Goal: Task Accomplishment & Management: Manage account settings

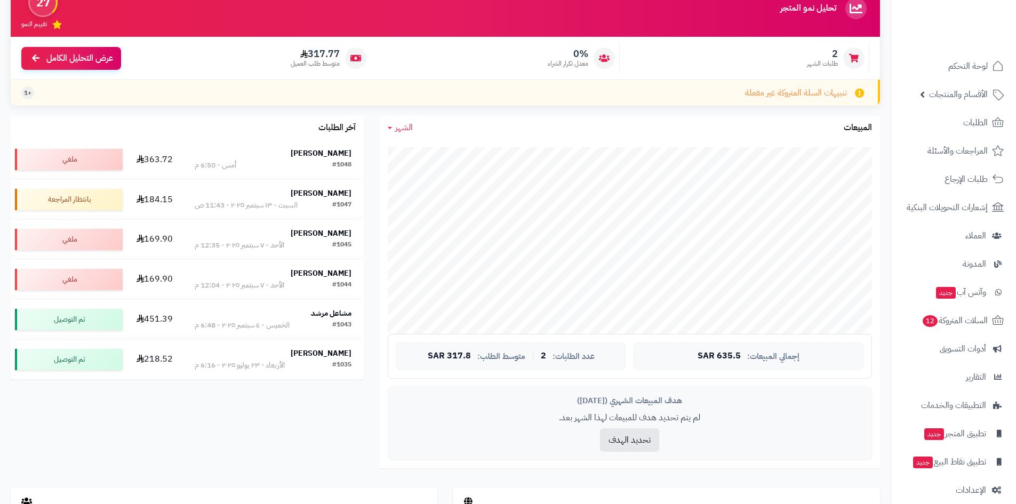
scroll to position [107, 0]
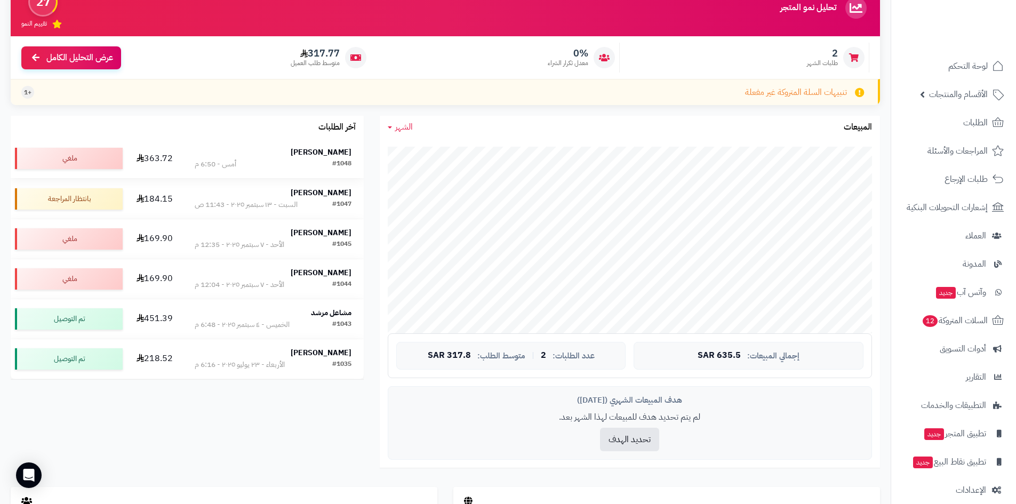
click at [313, 153] on strong "[PERSON_NAME]" at bounding box center [321, 152] width 61 height 11
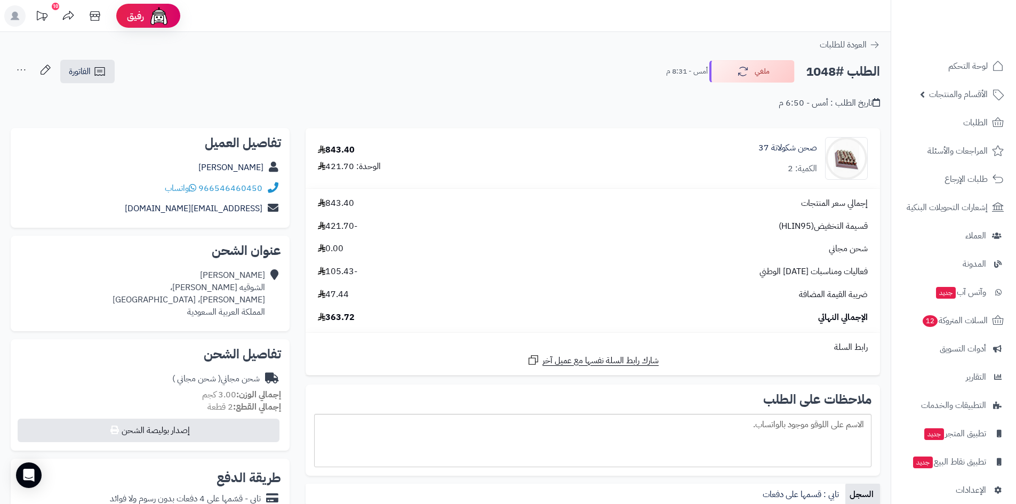
click at [23, 69] on icon at bounding box center [21, 69] width 21 height 21
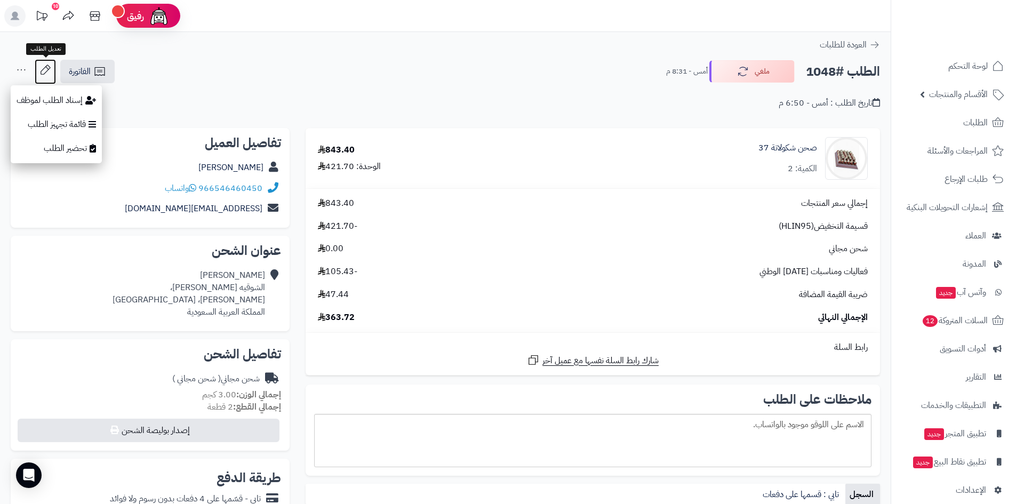
click at [46, 69] on icon at bounding box center [45, 69] width 21 height 21
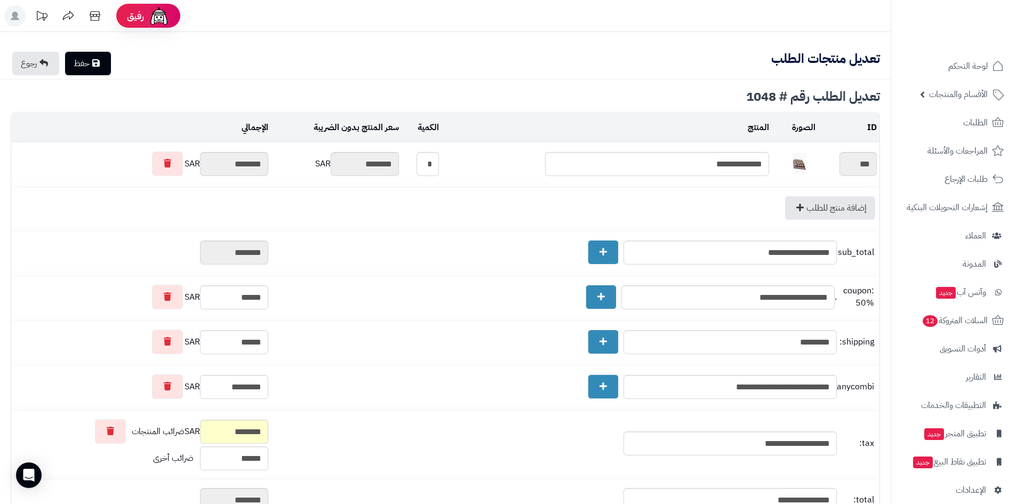
type textarea "**********"
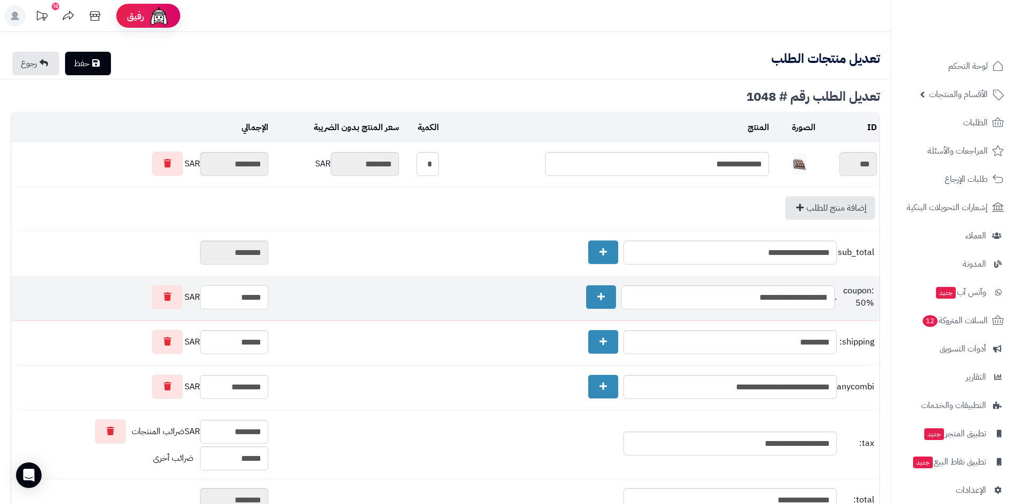
click at [260, 297] on input "******" at bounding box center [234, 297] width 68 height 24
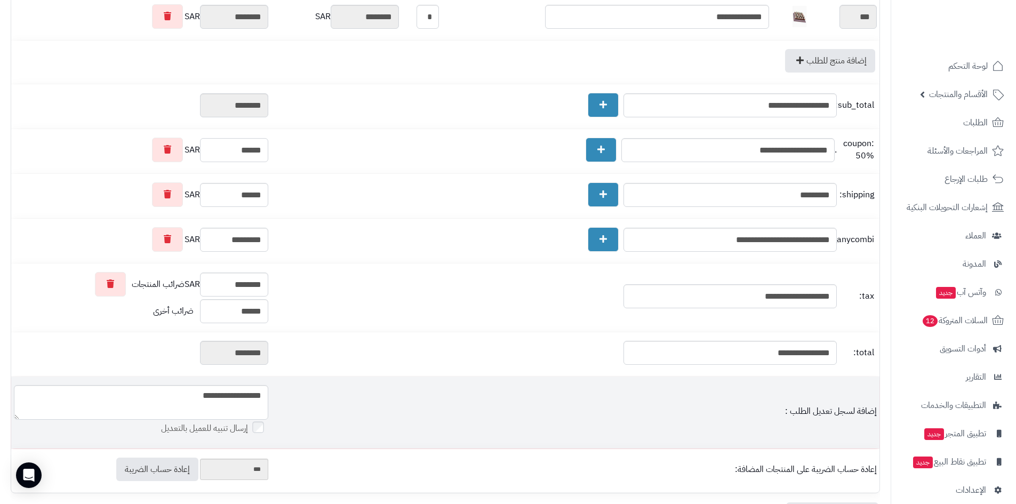
scroll to position [145, 0]
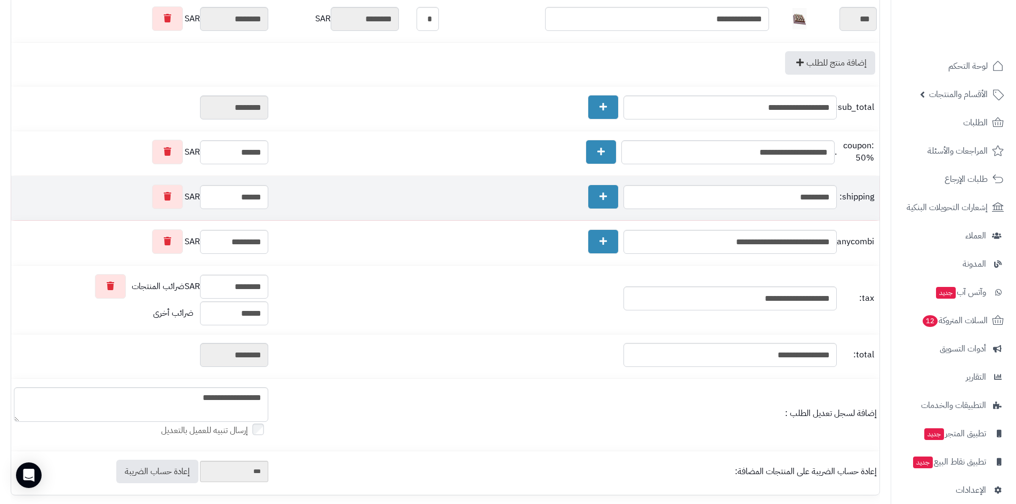
click at [417, 189] on div "shipping: *********" at bounding box center [575, 197] width 603 height 25
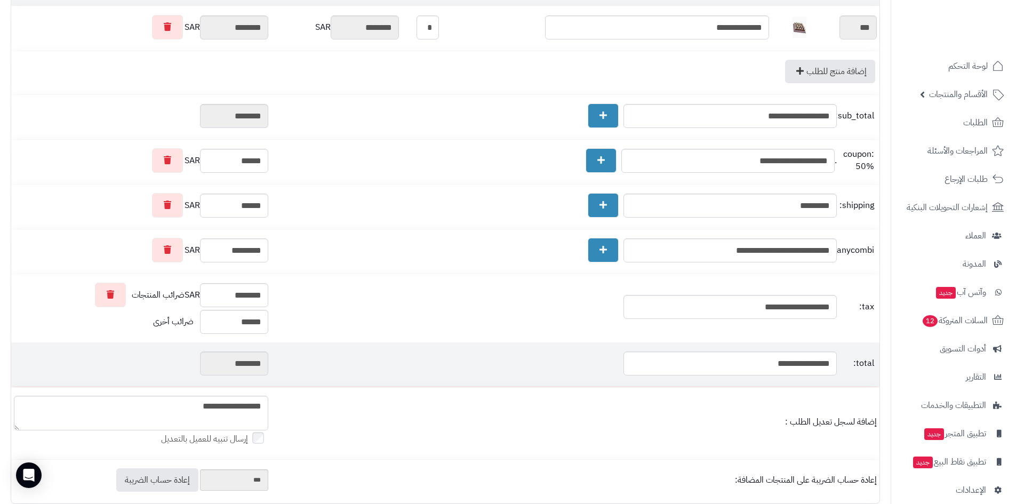
scroll to position [0, 0]
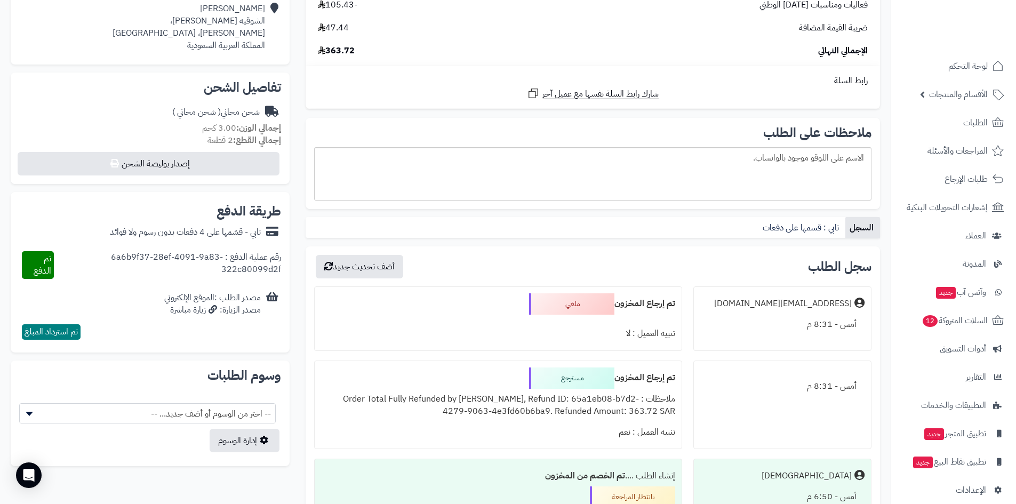
scroll to position [320, 0]
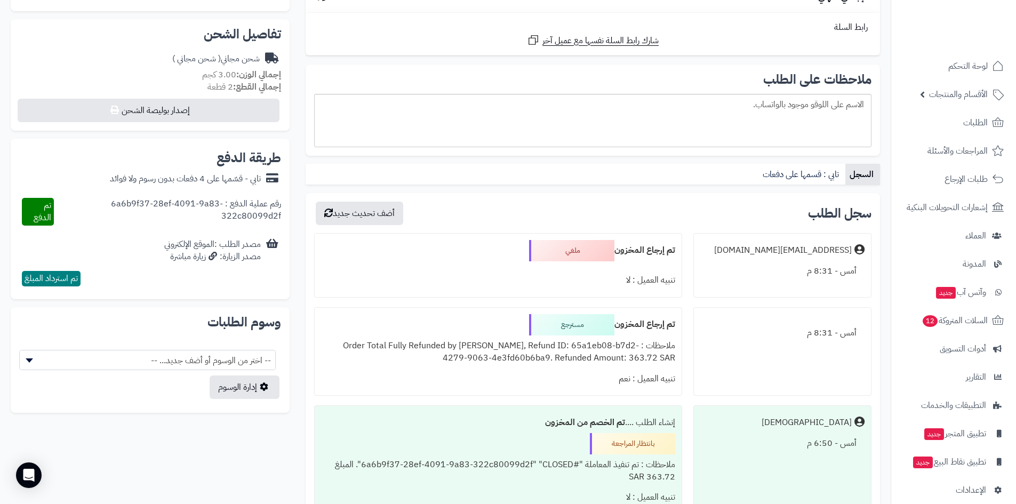
click at [574, 324] on div "مسترجع" at bounding box center [571, 324] width 85 height 21
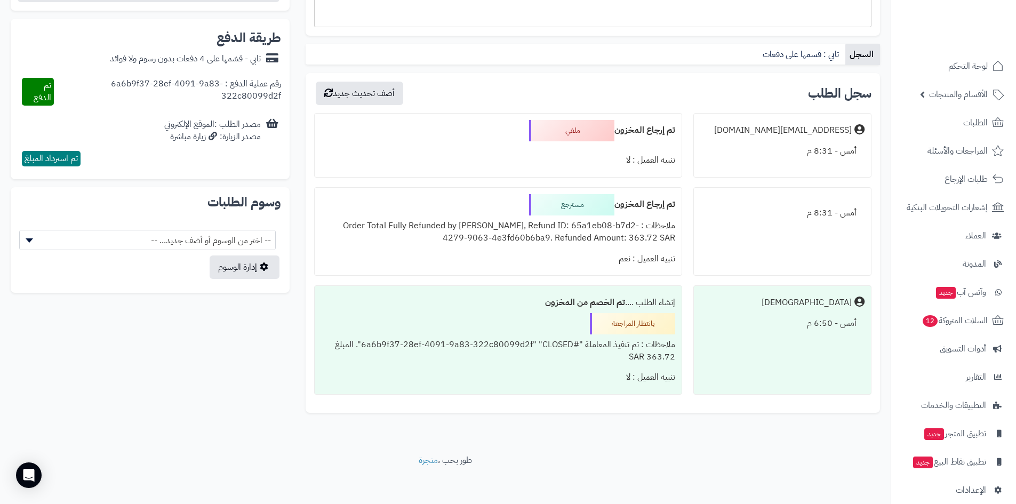
scroll to position [444, 0]
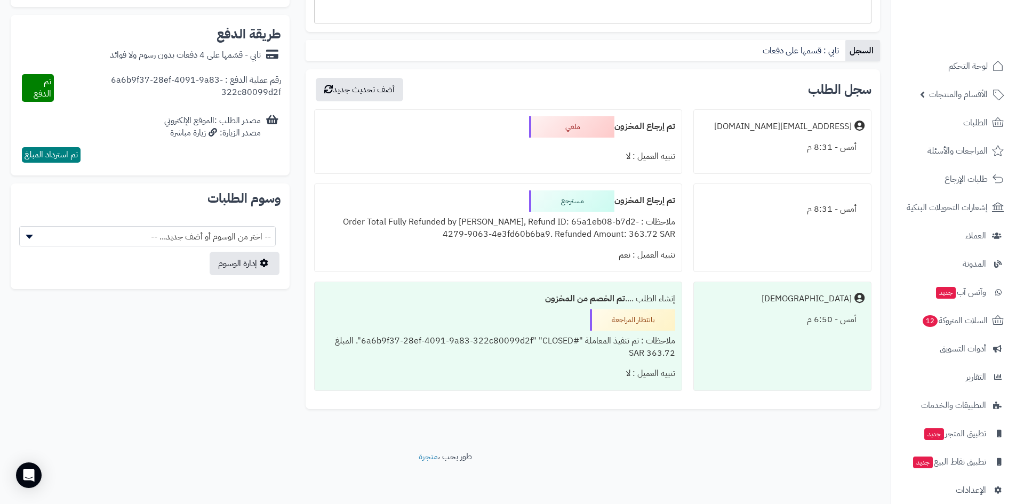
click at [643, 320] on div "بانتظار المراجعة" at bounding box center [632, 319] width 85 height 21
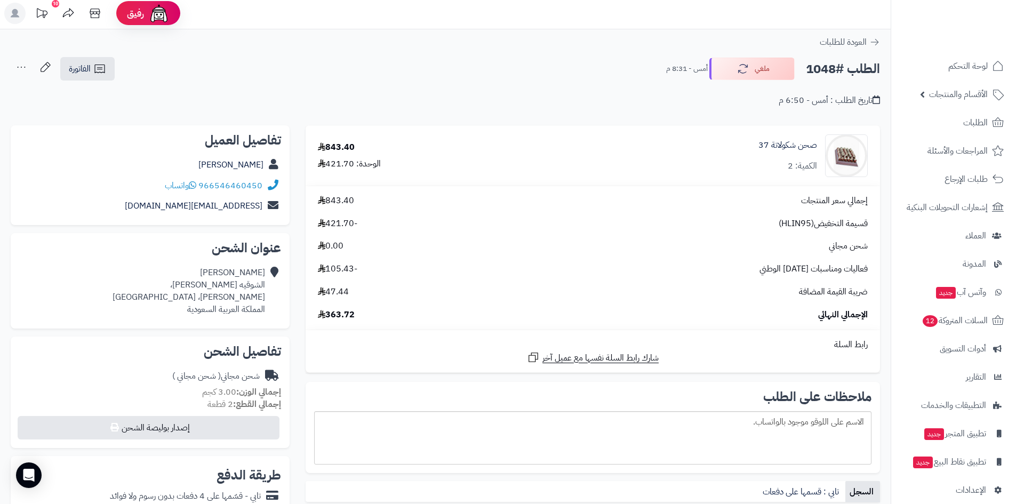
scroll to position [0, 0]
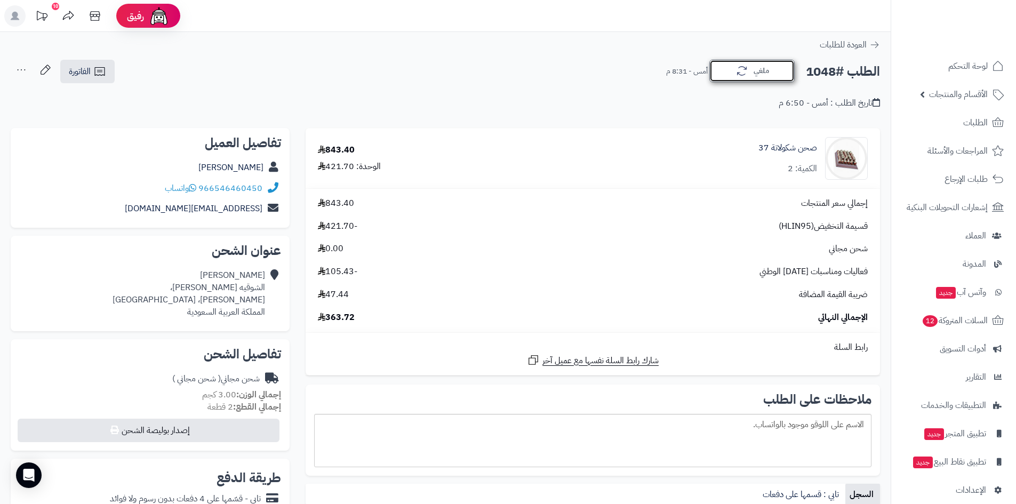
click at [774, 68] on button "ملغي" at bounding box center [752, 71] width 85 height 22
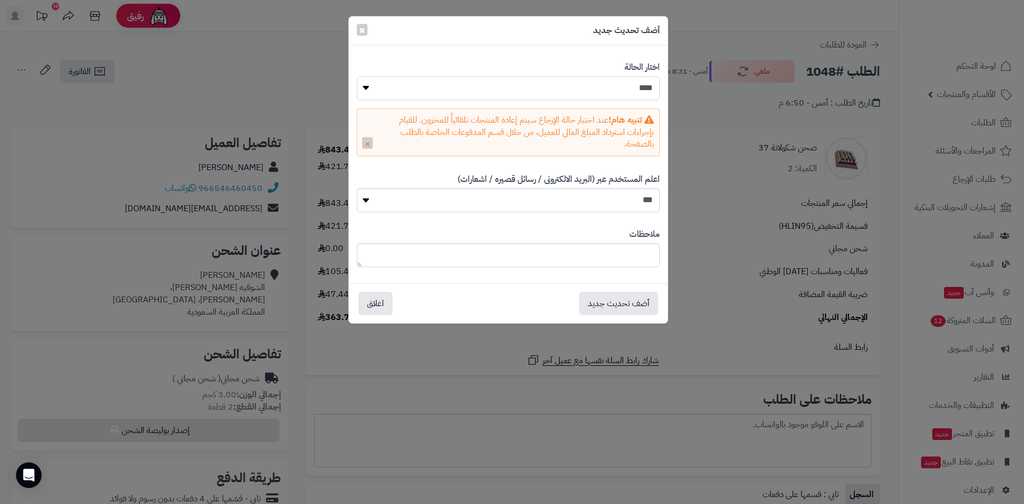
click at [641, 90] on select "**********" at bounding box center [508, 88] width 303 height 24
click at [699, 128] on div "**********" at bounding box center [512, 252] width 1024 height 504
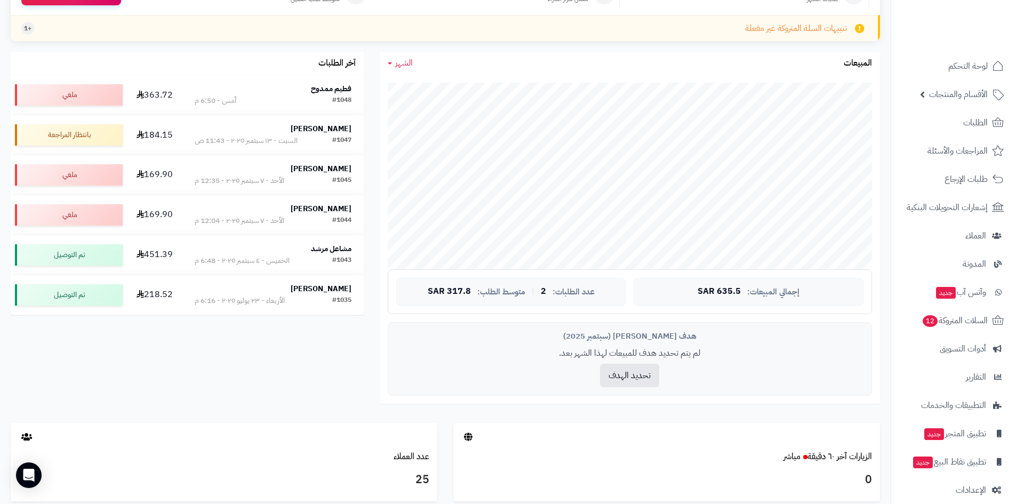
scroll to position [107, 0]
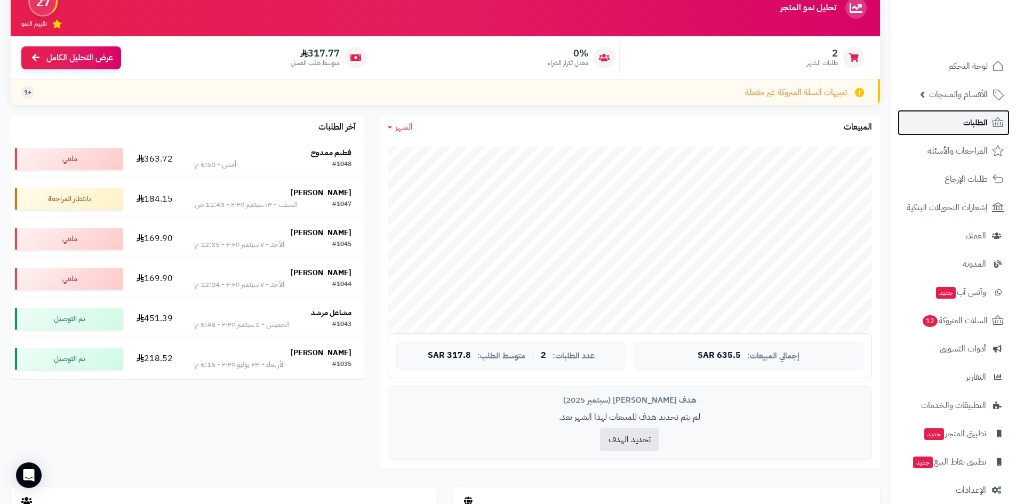
click at [973, 125] on span "الطلبات" at bounding box center [976, 122] width 25 height 15
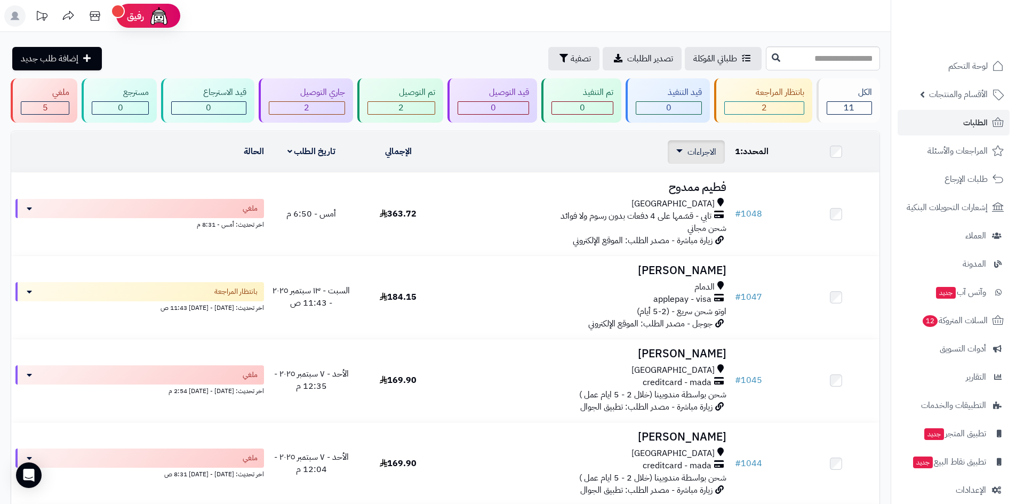
click at [694, 157] on span "الاجراءات" at bounding box center [702, 152] width 29 height 13
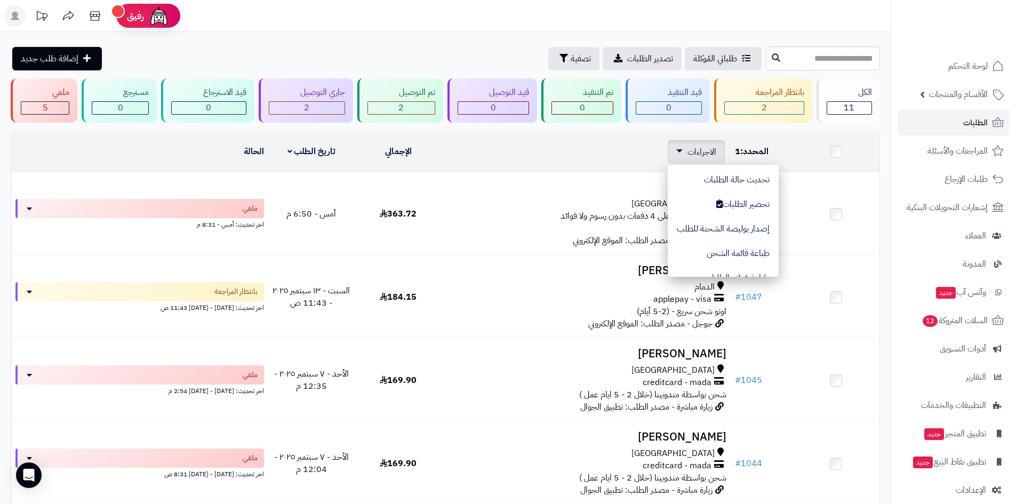
click at [694, 157] on span "الاجراءات" at bounding box center [702, 152] width 29 height 13
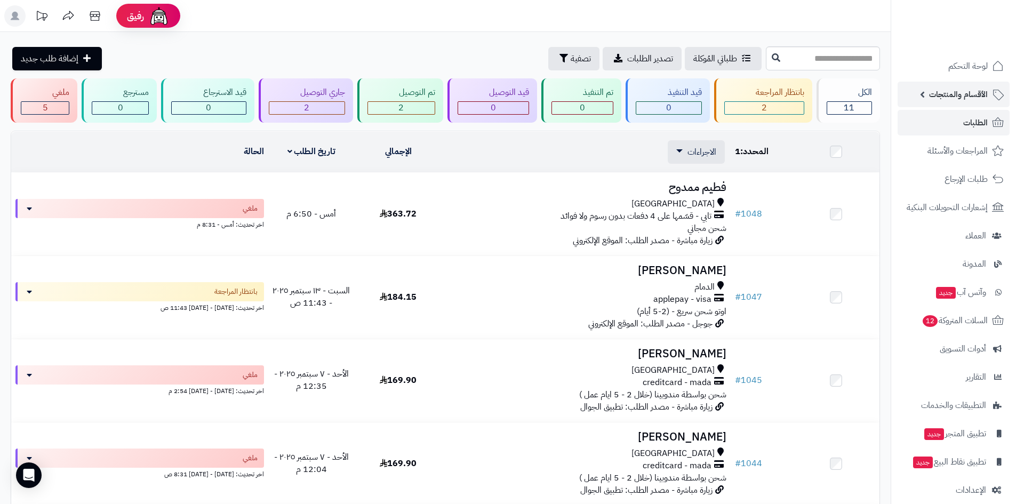
click at [970, 99] on span "الأقسام والمنتجات" at bounding box center [958, 94] width 59 height 15
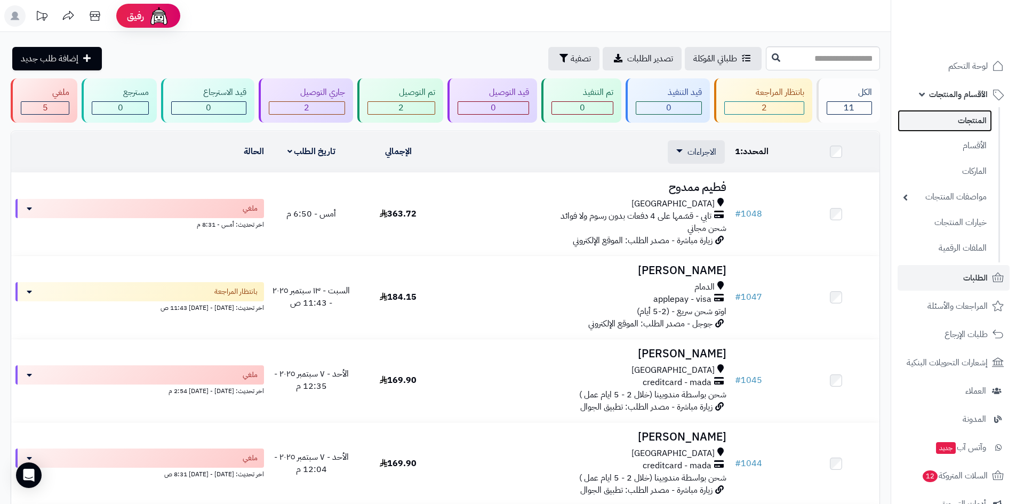
click at [966, 125] on link "المنتجات" at bounding box center [945, 121] width 94 height 22
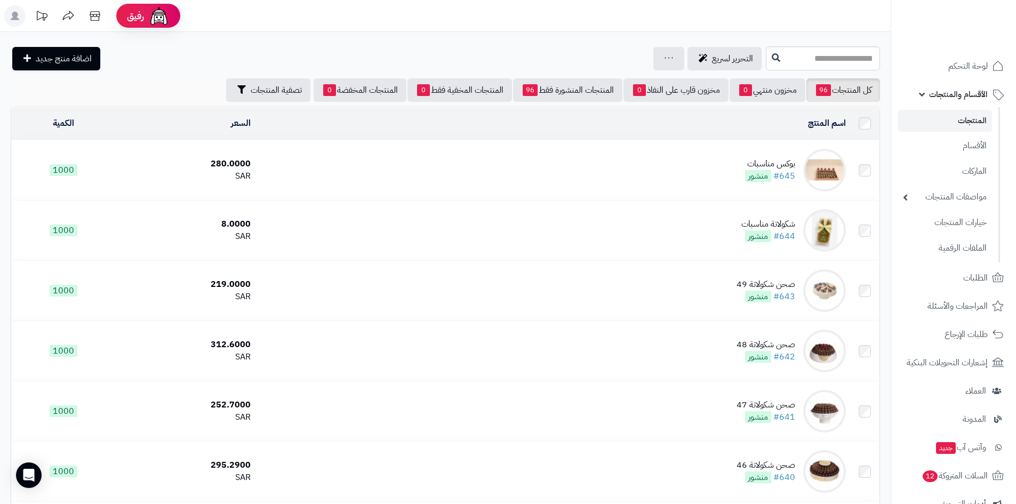
click at [774, 163] on div "بوكس مناسبات" at bounding box center [770, 164] width 50 height 12
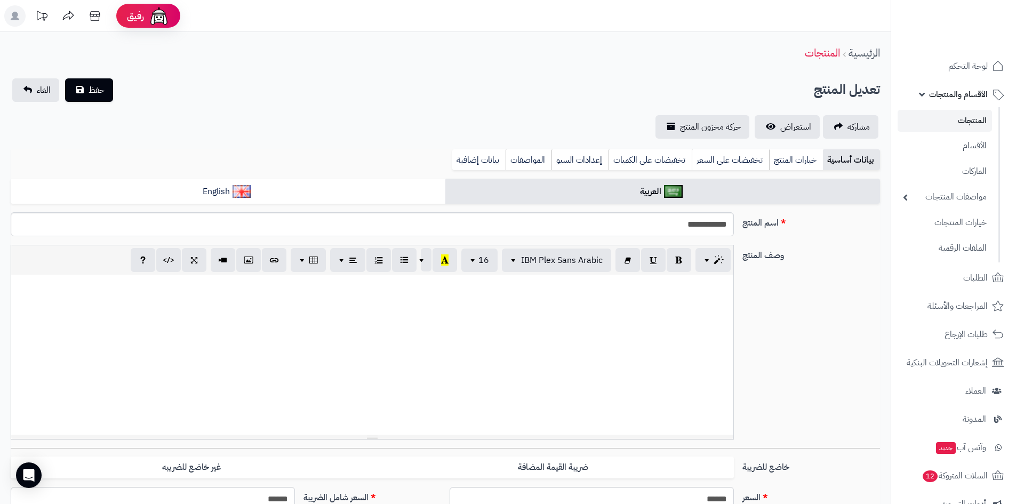
scroll to position [112, 0]
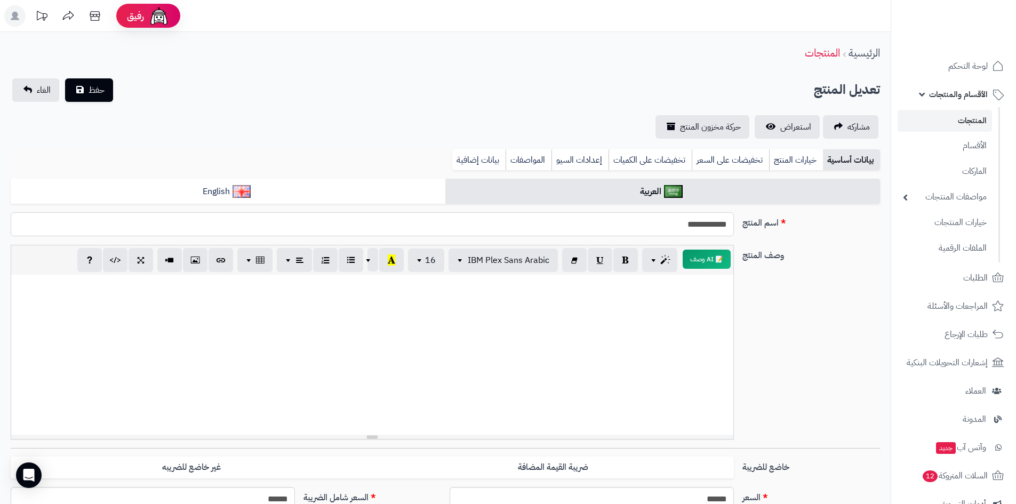
drag, startPoint x: 672, startPoint y: 230, endPoint x: 758, endPoint y: 229, distance: 86.4
click at [754, 230] on div "**********" at bounding box center [445, 228] width 878 height 33
type input "*"
type input "**********"
click at [97, 92] on span "حفظ" at bounding box center [97, 89] width 16 height 13
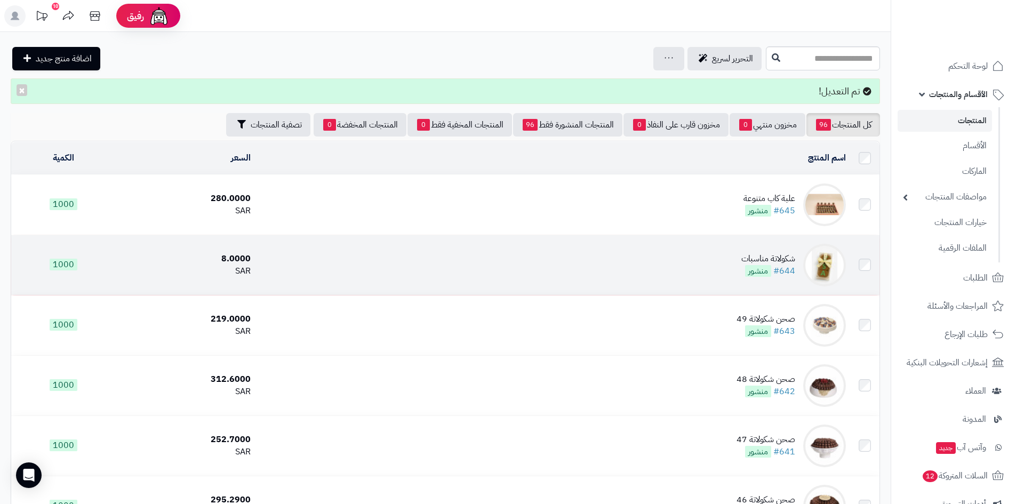
click at [772, 256] on div "شكولاتة مناسبات" at bounding box center [769, 259] width 54 height 12
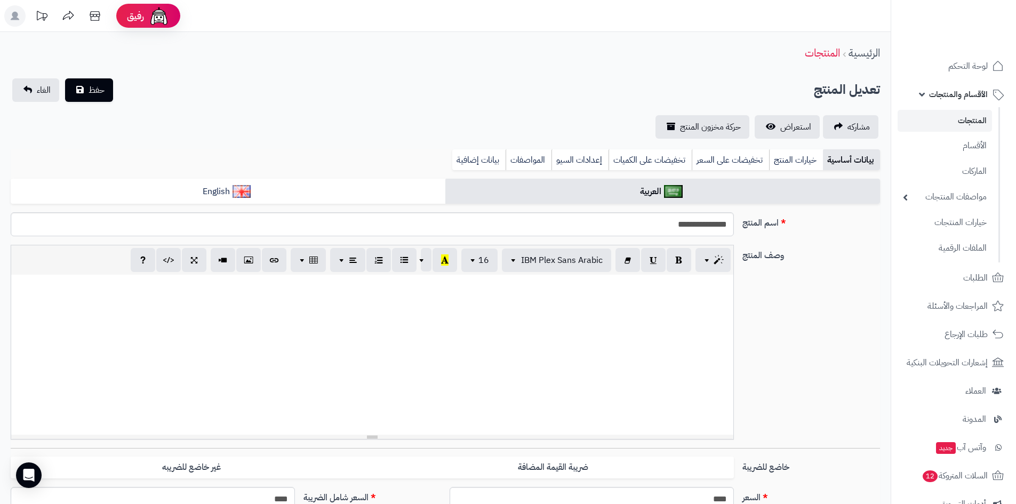
scroll to position [112, 0]
drag, startPoint x: 657, startPoint y: 227, endPoint x: 742, endPoint y: 220, distance: 85.6
click at [742, 220] on div "**********" at bounding box center [445, 228] width 878 height 33
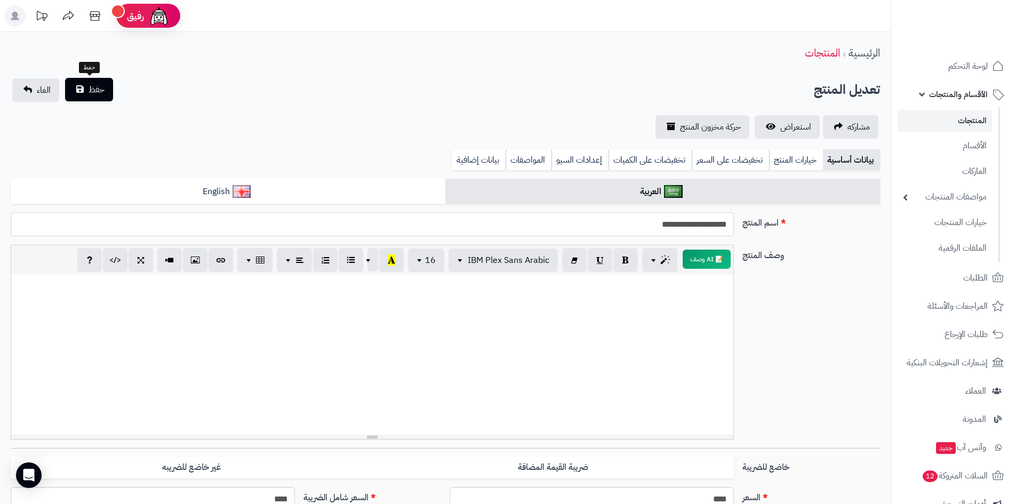
type input "**********"
click at [98, 85] on span "حفظ" at bounding box center [97, 89] width 16 height 13
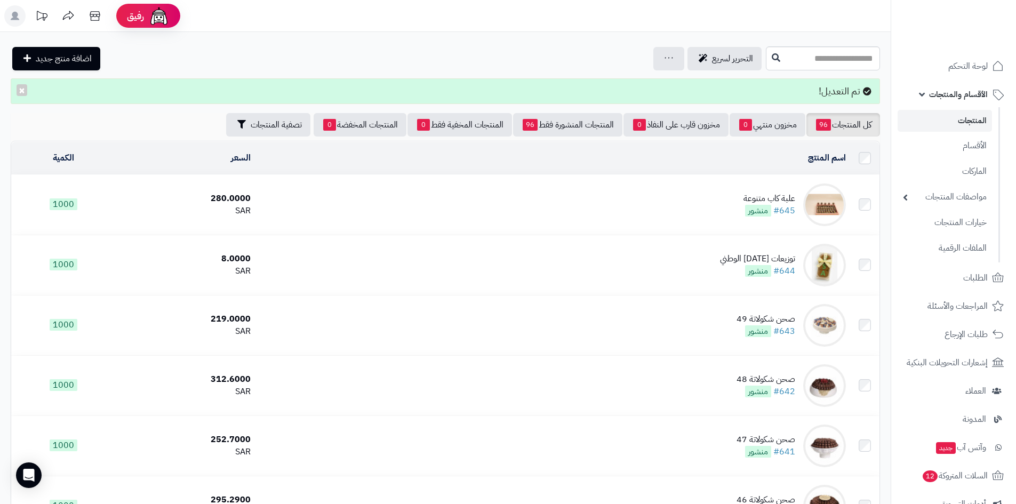
click at [775, 190] on td "علبة كاب متنوعة #645 منشور" at bounding box center [552, 205] width 595 height 60
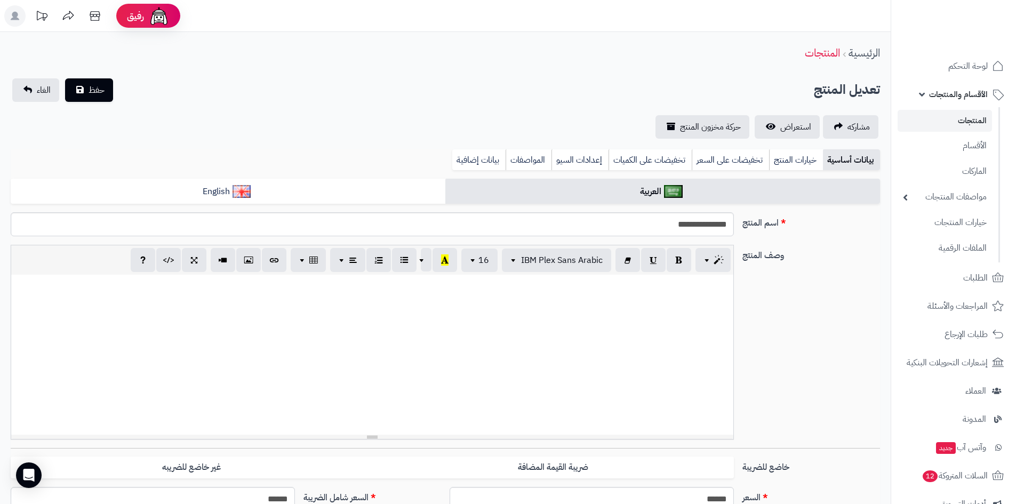
scroll to position [112, 0]
drag, startPoint x: 602, startPoint y: 226, endPoint x: 735, endPoint y: 229, distance: 132.9
click at [735, 229] on div "**********" at bounding box center [372, 224] width 732 height 24
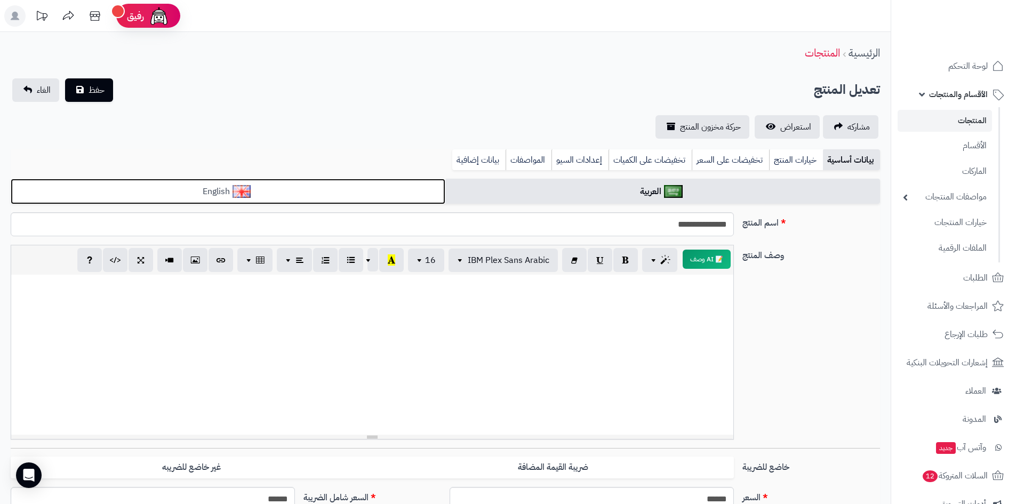
click at [289, 201] on link "English" at bounding box center [228, 192] width 435 height 26
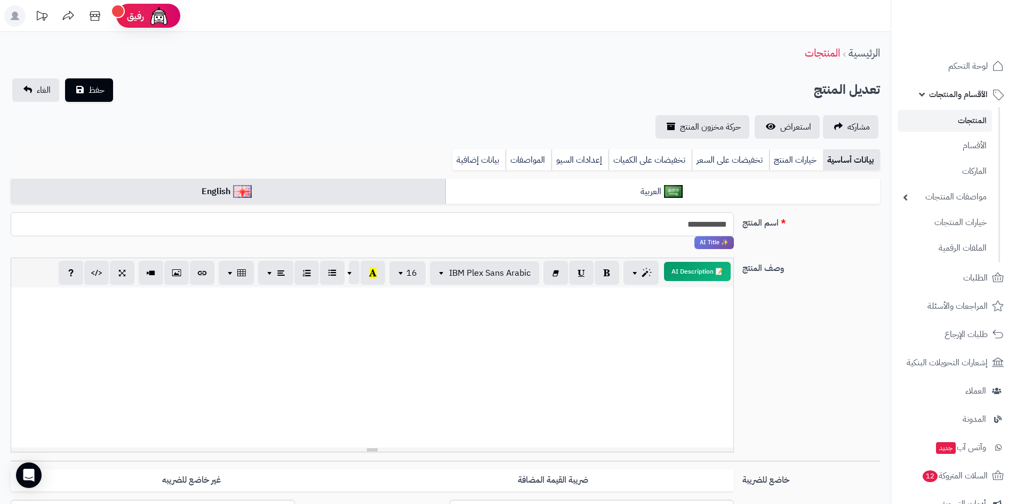
drag, startPoint x: 617, startPoint y: 220, endPoint x: 779, endPoint y: 226, distance: 161.8
click at [779, 226] on div "**********" at bounding box center [445, 234] width 878 height 45
paste input "***"
type input "**********"
click at [100, 98] on button "حفظ" at bounding box center [89, 89] width 48 height 23
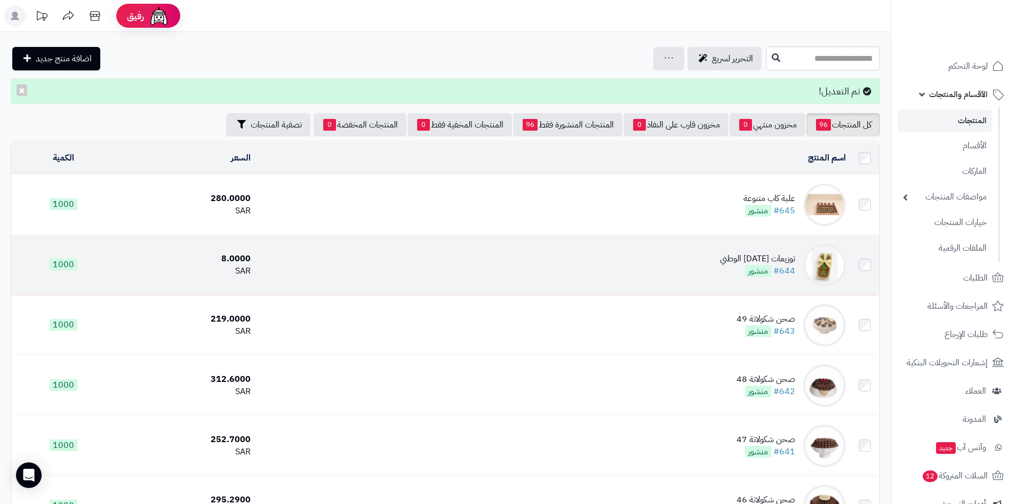
click at [769, 255] on div "توزيعات [DATE] الوطني" at bounding box center [757, 259] width 75 height 12
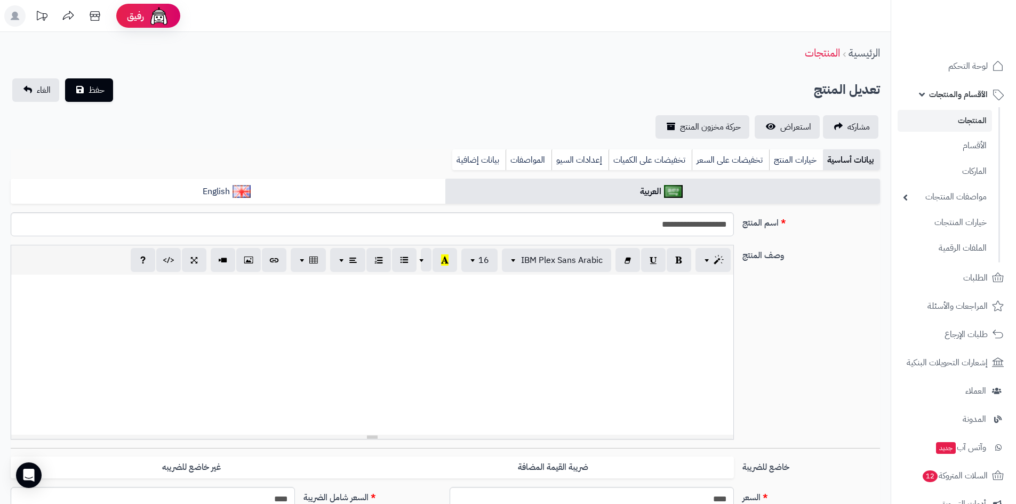
scroll to position [112, 0]
drag, startPoint x: 638, startPoint y: 234, endPoint x: 749, endPoint y: 230, distance: 110.5
click at [749, 230] on div "**********" at bounding box center [445, 228] width 878 height 33
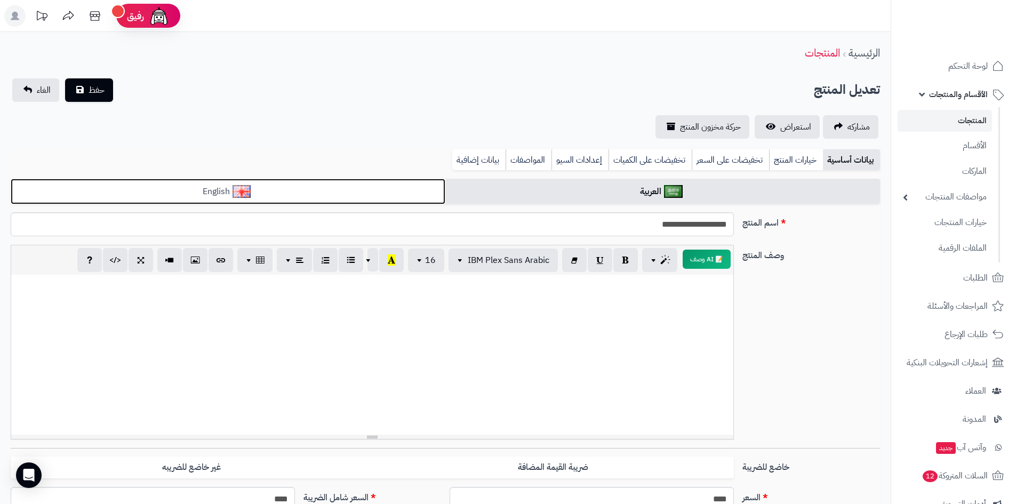
click at [247, 194] on img at bounding box center [242, 191] width 19 height 13
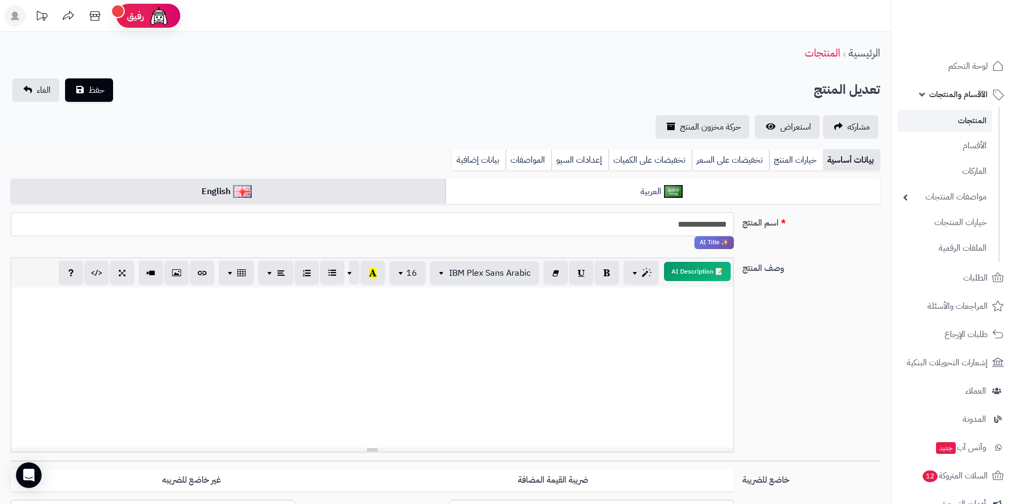
drag, startPoint x: 638, startPoint y: 229, endPoint x: 763, endPoint y: 222, distance: 125.5
click at [763, 222] on div "**********" at bounding box center [445, 234] width 878 height 45
paste input "*****"
type input "**********"
click at [90, 95] on span "حفظ" at bounding box center [97, 89] width 16 height 13
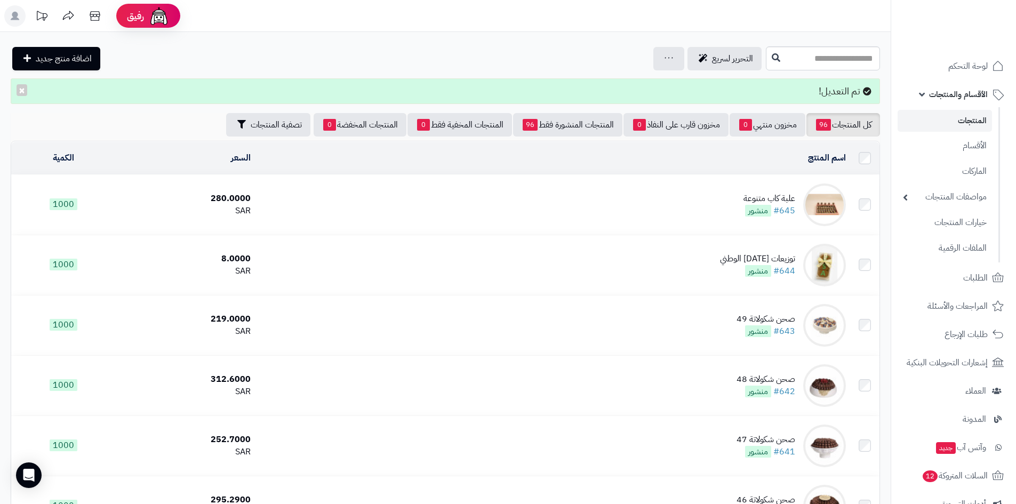
click at [941, 98] on span "الأقسام والمنتجات" at bounding box center [958, 94] width 59 height 15
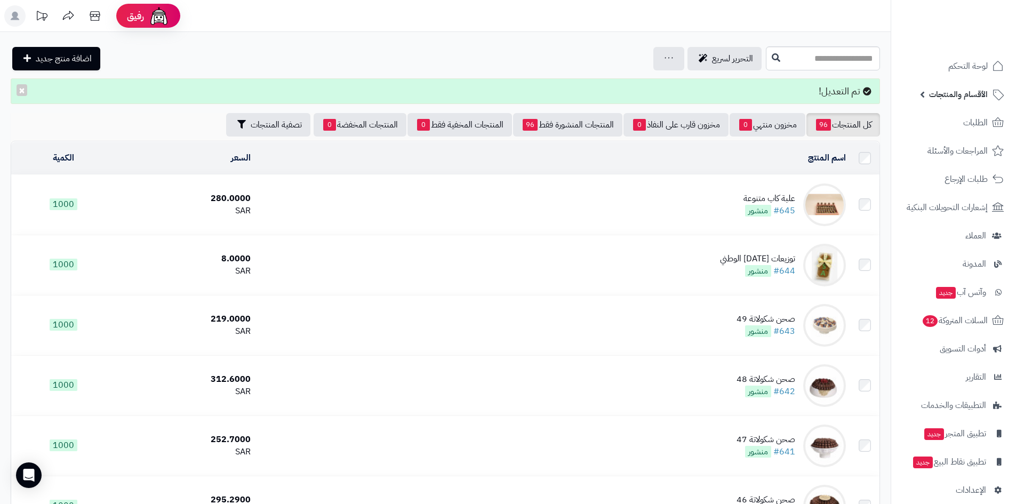
click at [941, 98] on span "الأقسام والمنتجات" at bounding box center [958, 94] width 59 height 15
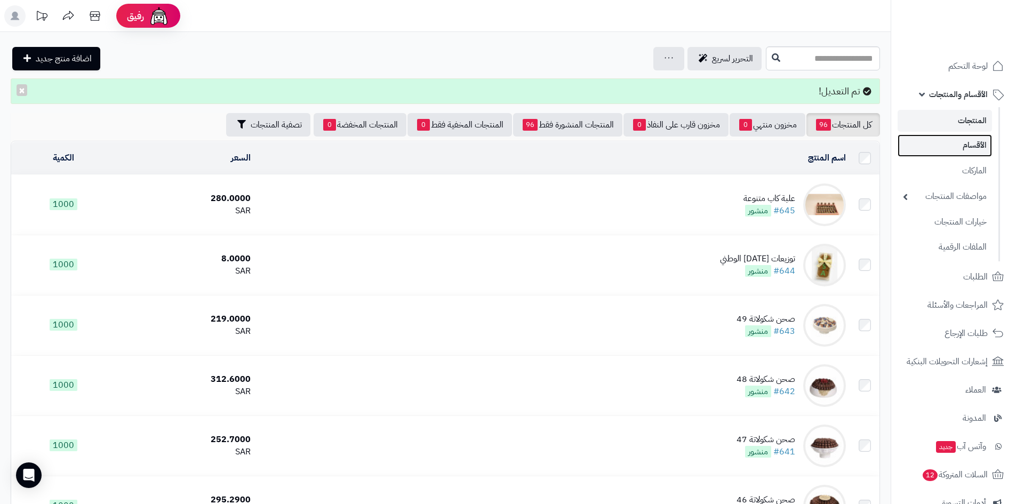
click at [956, 144] on link "الأقسام" at bounding box center [945, 145] width 94 height 22
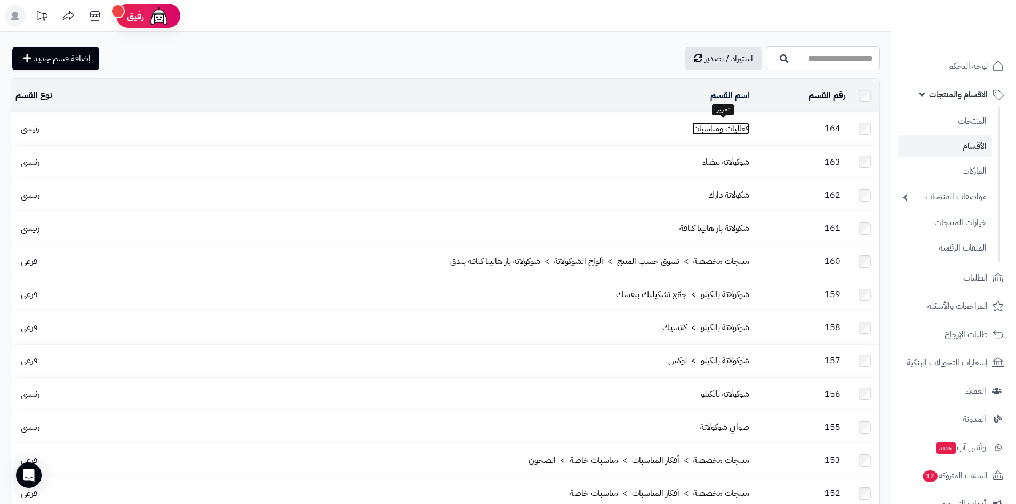
click at [742, 130] on link "فعاليات ومناسبات" at bounding box center [721, 128] width 57 height 13
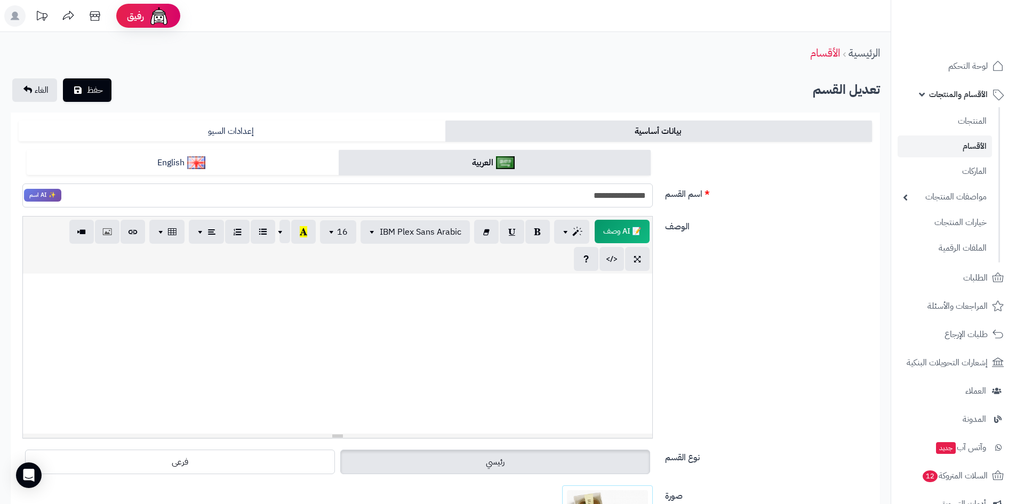
drag, startPoint x: 534, startPoint y: 201, endPoint x: 683, endPoint y: 194, distance: 149.6
click at [683, 194] on div "**********" at bounding box center [445, 183] width 862 height 67
type input "**********"
click at [226, 171] on link "English" at bounding box center [183, 163] width 312 height 26
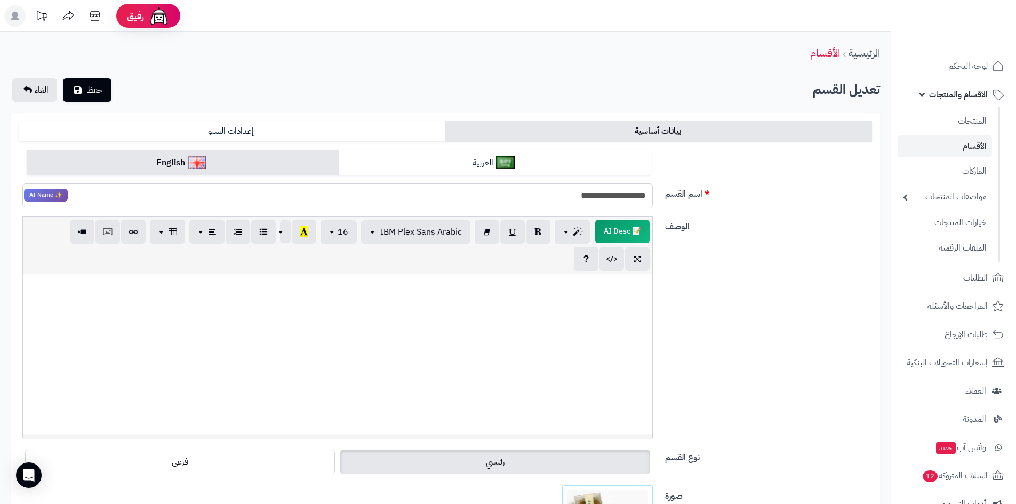
drag, startPoint x: 515, startPoint y: 192, endPoint x: 737, endPoint y: 188, distance: 222.5
click at [737, 188] on div "**********" at bounding box center [445, 183] width 862 height 67
paste input "**"
type input "**********"
click at [101, 87] on span "حفظ" at bounding box center [95, 89] width 16 height 13
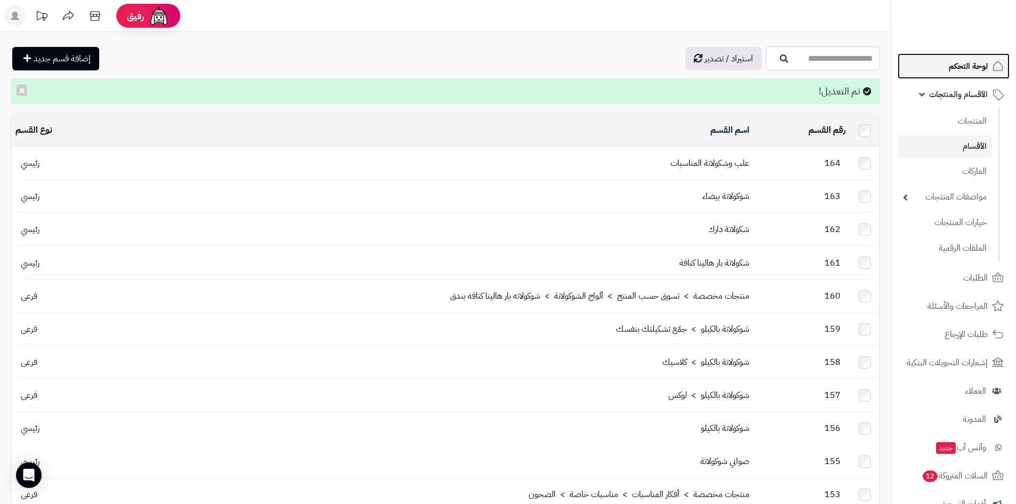
click at [952, 76] on link "لوحة التحكم" at bounding box center [954, 66] width 112 height 26
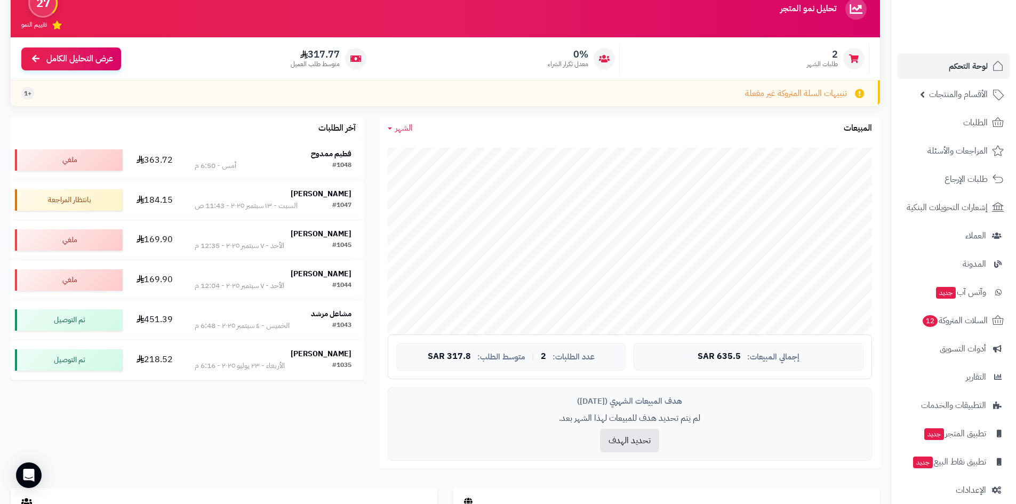
scroll to position [107, 0]
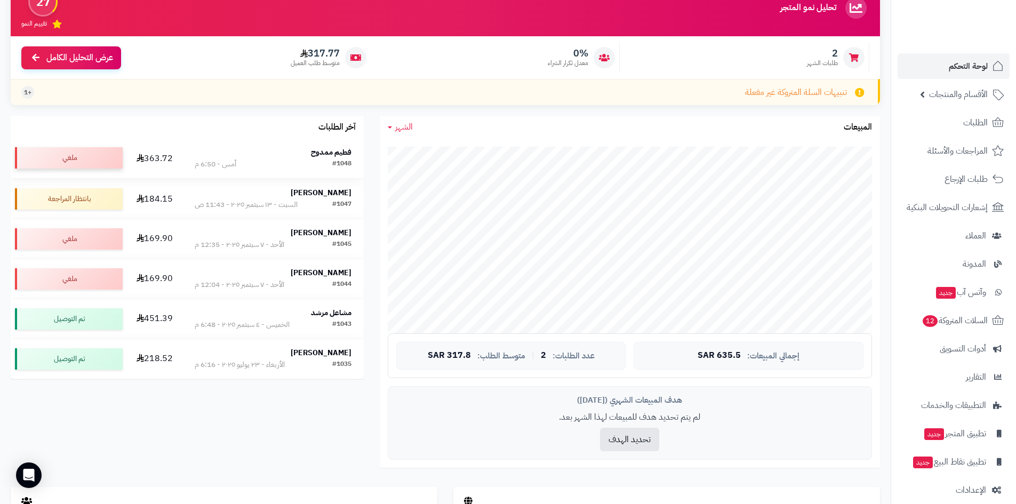
click at [89, 157] on div "ملغي" at bounding box center [69, 157] width 108 height 21
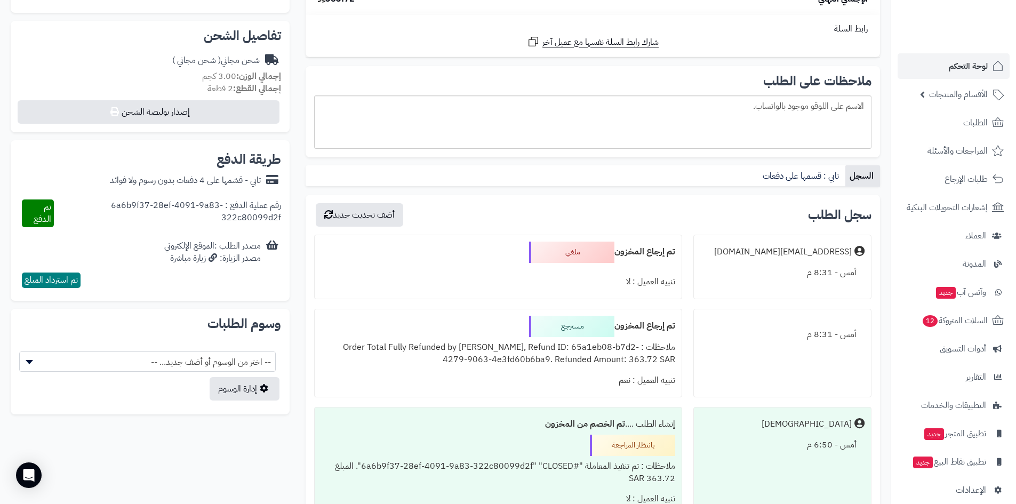
scroll to position [320, 0]
click at [41, 205] on span "تم الدفع" at bounding box center [43, 211] width 18 height 25
click at [55, 272] on span "تم استرداد المبلغ" at bounding box center [51, 278] width 53 height 13
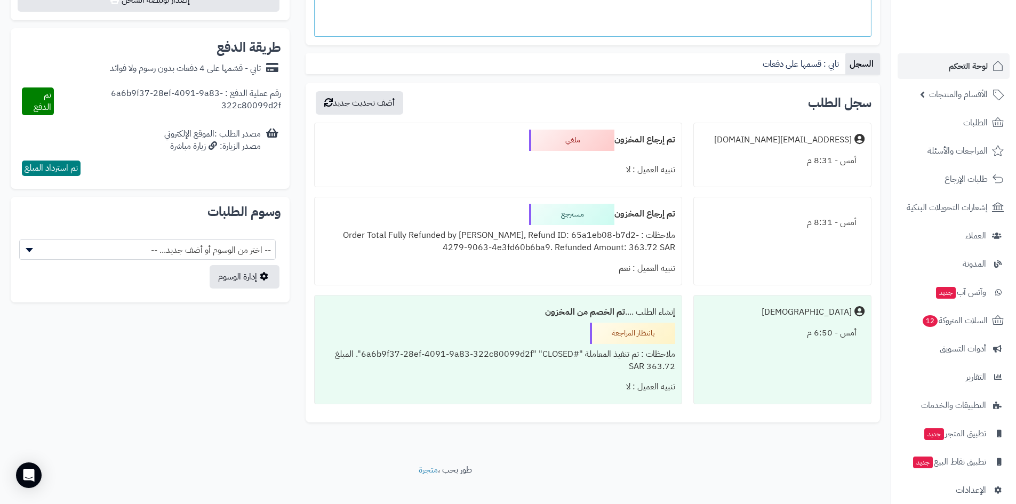
scroll to position [444, 0]
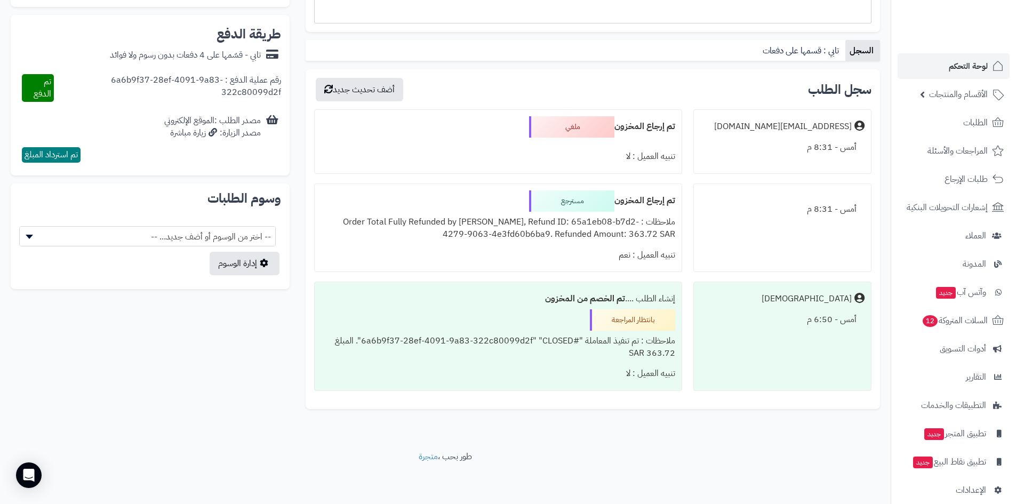
click at [582, 200] on div "مسترجع" at bounding box center [571, 200] width 85 height 21
click at [579, 125] on div "ملغي" at bounding box center [571, 126] width 85 height 21
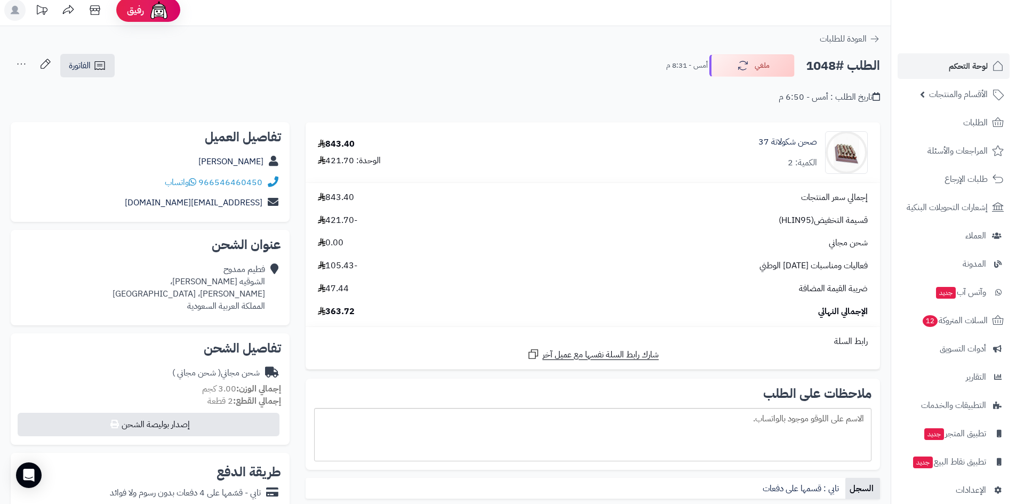
scroll to position [0, 0]
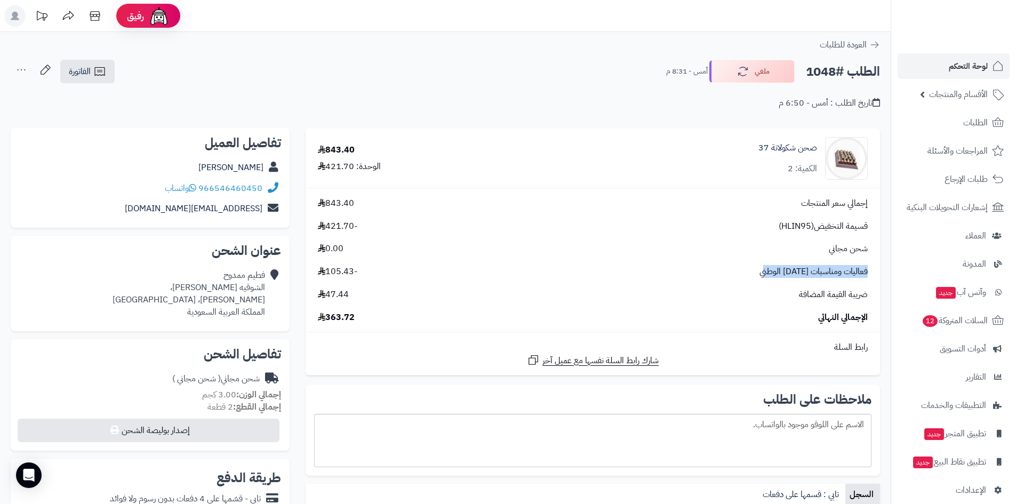
drag, startPoint x: 765, startPoint y: 276, endPoint x: 866, endPoint y: 271, distance: 101.5
click at [866, 271] on div "فعاليات ومناسبات اليوم الوطني -105.43" at bounding box center [593, 272] width 566 height 12
click at [340, 165] on div "الوحدة: 421.70" at bounding box center [349, 167] width 63 height 12
click at [349, 194] on td "إجمالي سعر المنتجات 843.40 قسيمة التخفيض(HLIN95) -421.70 شحن مجاني 0.00 فعاليات…" at bounding box center [593, 261] width 575 height 144
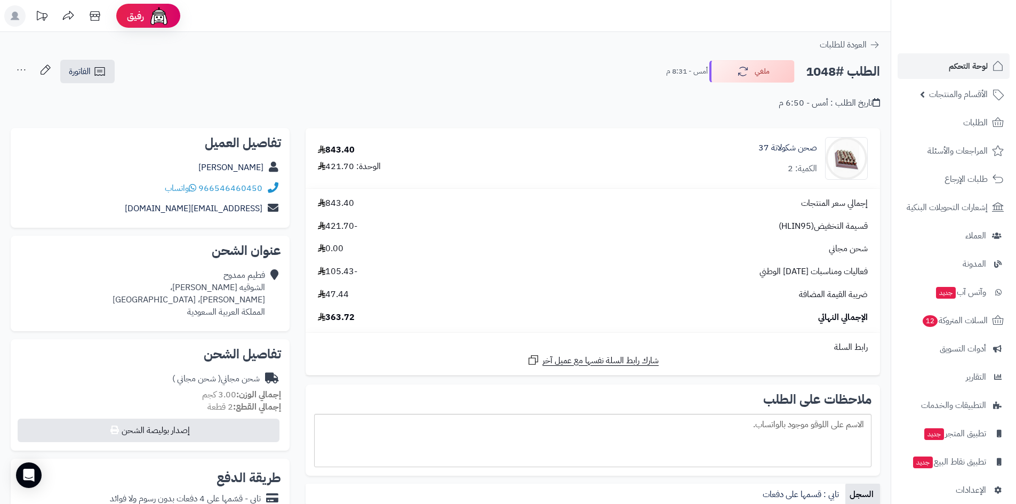
click at [349, 194] on td "إجمالي سعر المنتجات 843.40 قسيمة التخفيض(HLIN95) -421.70 شحن مجاني 0.00 فعاليات…" at bounding box center [593, 261] width 575 height 144
click at [344, 220] on div "إجمالي سعر المنتجات 843.40 قسيمة التخفيض(HLIN95) -421.70 شحن مجاني 0.00 فعاليات…" at bounding box center [593, 260] width 566 height 126
click at [344, 220] on span "-421.70" at bounding box center [337, 226] width 39 height 12
click at [335, 245] on span "0.00" at bounding box center [331, 249] width 26 height 12
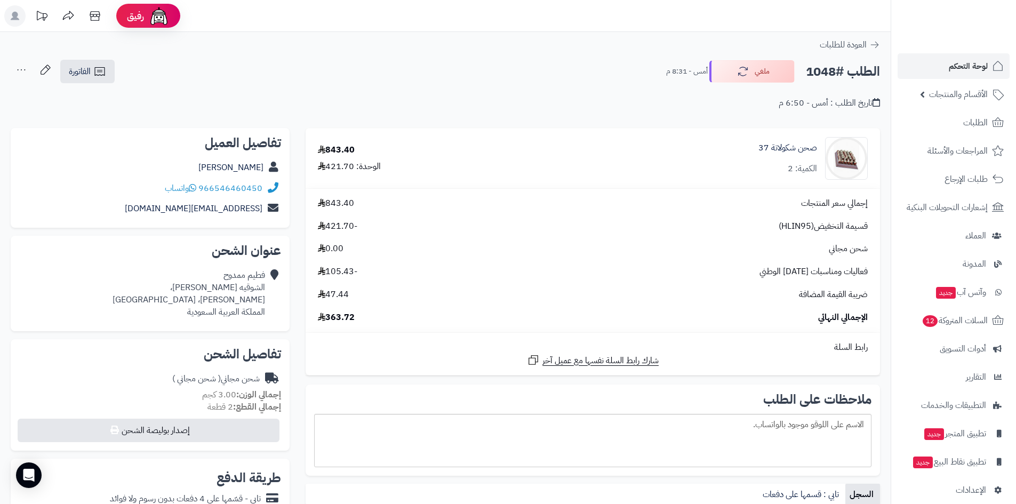
click at [339, 272] on span "-105.43" at bounding box center [337, 272] width 39 height 12
click at [340, 295] on span "47.44" at bounding box center [333, 295] width 31 height 12
click at [341, 317] on span "363.72" at bounding box center [336, 318] width 37 height 12
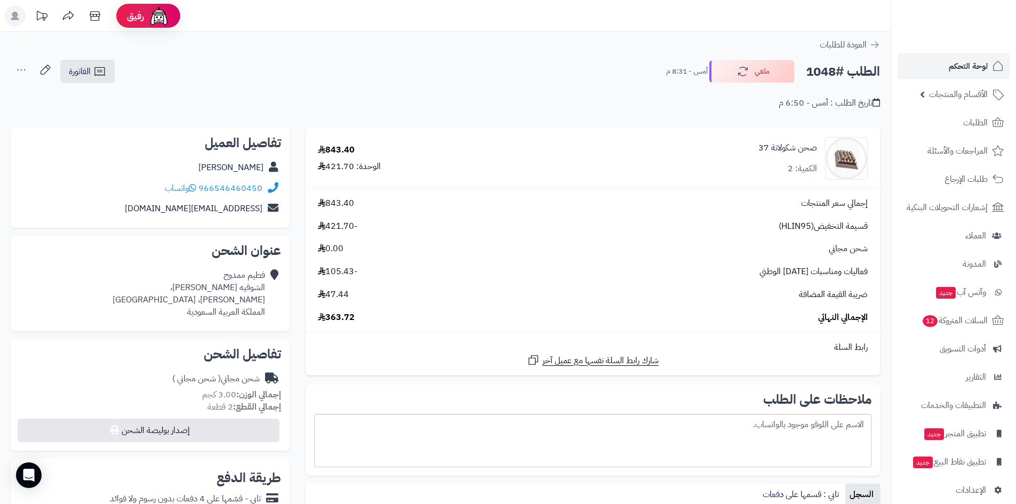
click at [341, 317] on span "363.72" at bounding box center [336, 318] width 37 height 12
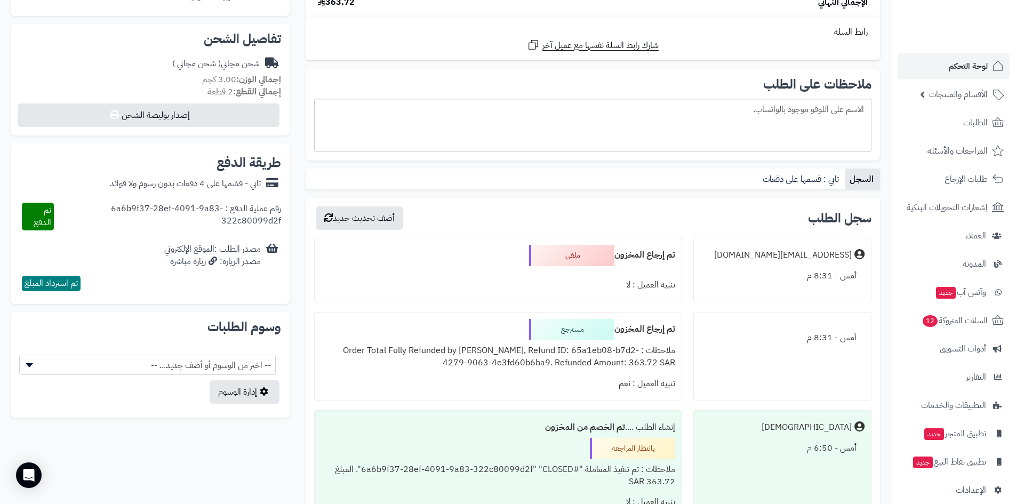
scroll to position [320, 0]
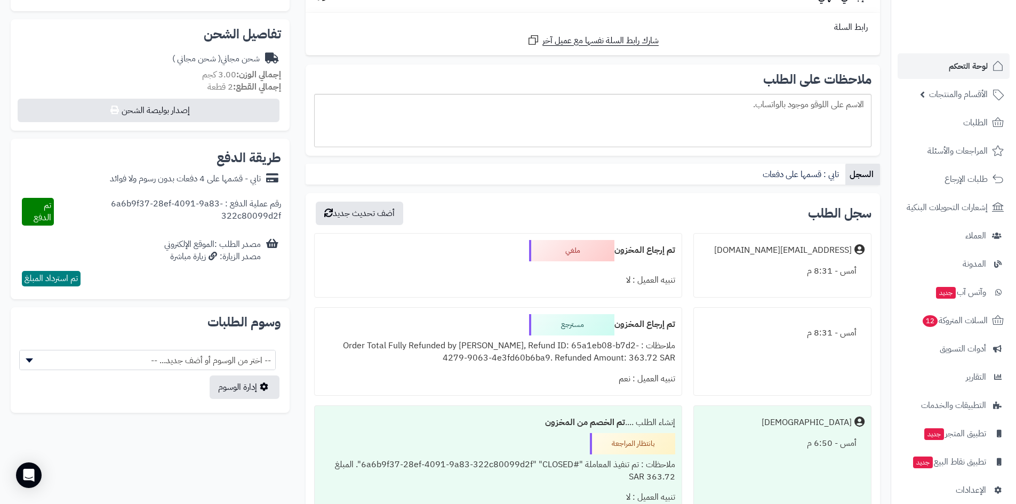
click at [556, 251] on div "ملغي" at bounding box center [571, 250] width 85 height 21
click at [377, 216] on button "أضف تحديث جديد" at bounding box center [360, 212] width 88 height 23
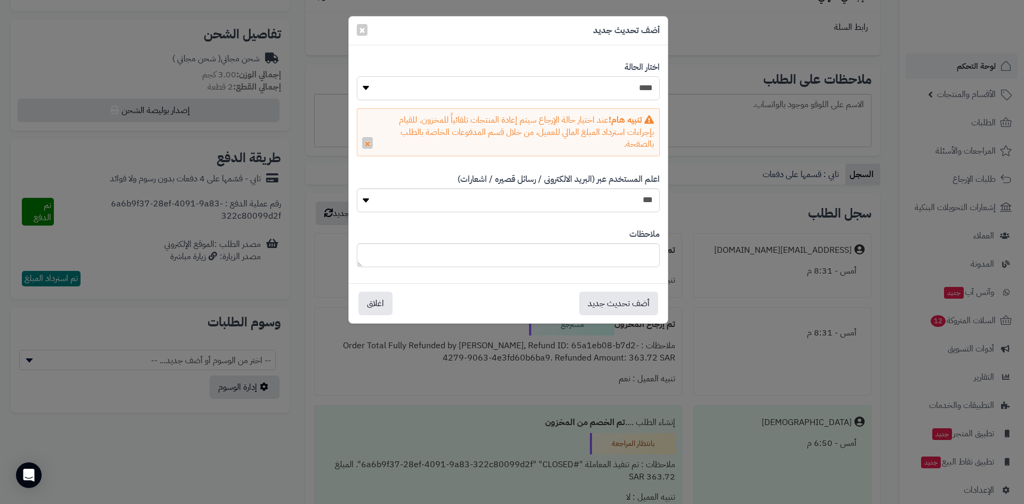
click at [528, 95] on select "**********" at bounding box center [508, 88] width 303 height 24
click at [374, 35] on div "أضف تحديث جديد ×" at bounding box center [508, 31] width 319 height 29
click at [364, 28] on span "×" at bounding box center [362, 29] width 6 height 16
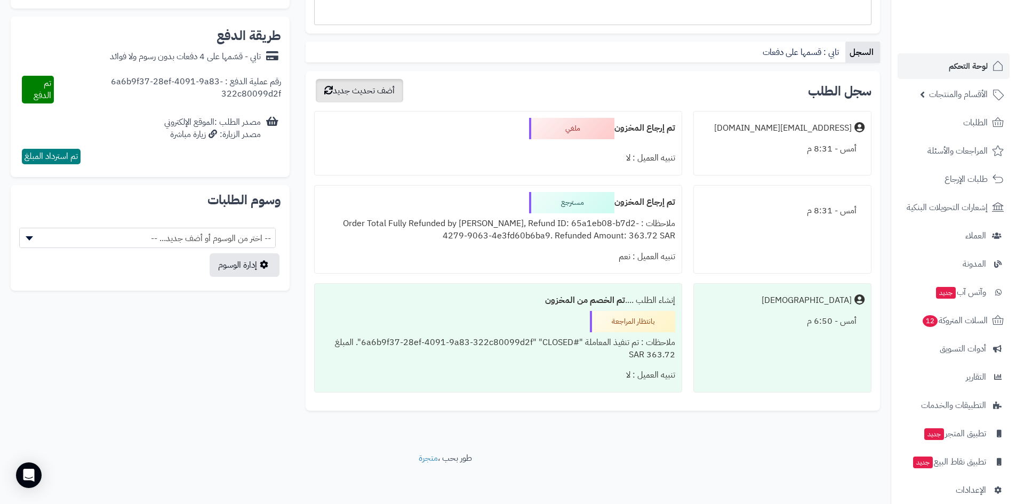
scroll to position [444, 0]
click at [603, 302] on b "تم الخصم من المخزون" at bounding box center [585, 298] width 80 height 13
click at [613, 315] on div "بانتظار المراجعة" at bounding box center [632, 319] width 85 height 21
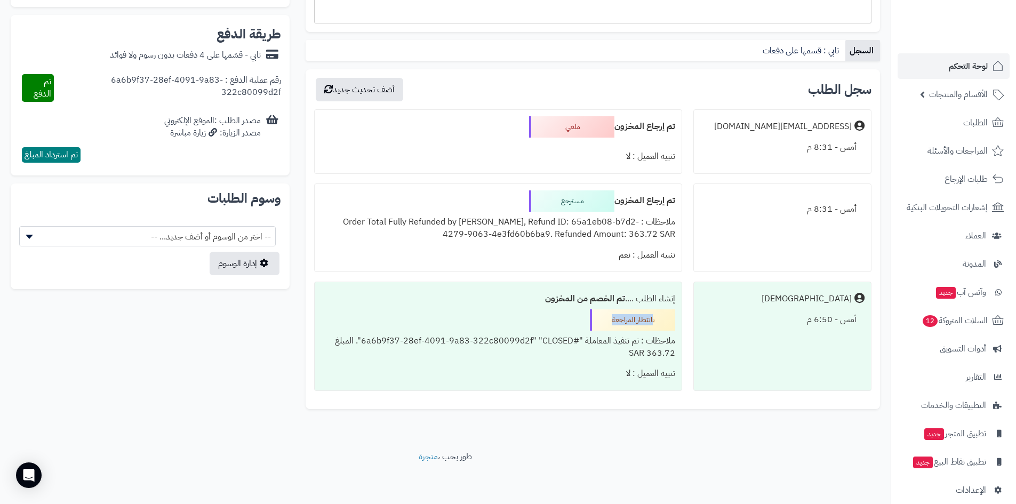
click at [613, 315] on div "بانتظار المراجعة" at bounding box center [632, 319] width 85 height 21
click at [569, 205] on div "مسترجع" at bounding box center [571, 200] width 85 height 21
click at [542, 134] on div "ملغي" at bounding box center [571, 126] width 85 height 21
drag, startPoint x: 544, startPoint y: 203, endPoint x: 578, endPoint y: 201, distance: 34.2
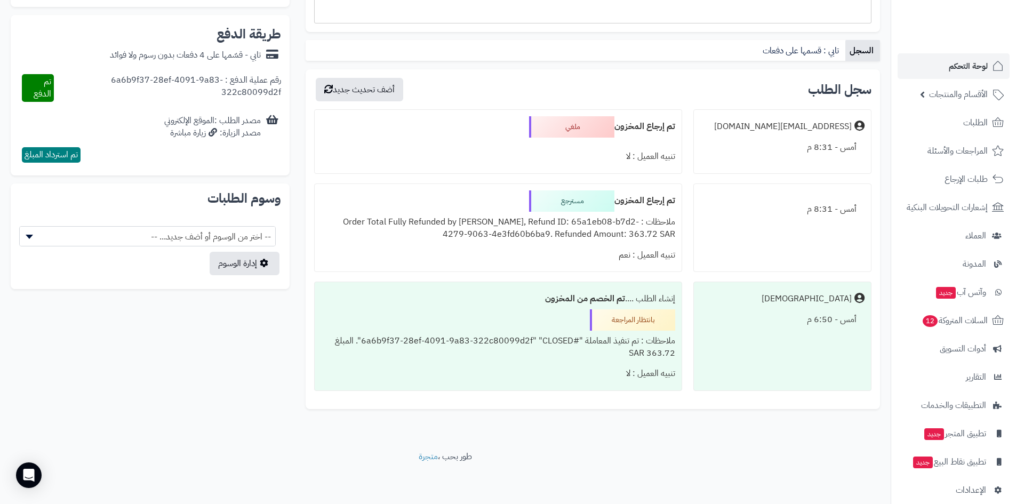
click at [593, 212] on div "تم إرجاع المخزون مسترجع ملاحظات : Order Total Fully Refunded by Tabby, Refund I…" at bounding box center [498, 228] width 368 height 89
click at [578, 201] on div "مسترجع" at bounding box center [571, 200] width 85 height 21
click at [577, 130] on div "ملغي" at bounding box center [571, 126] width 85 height 21
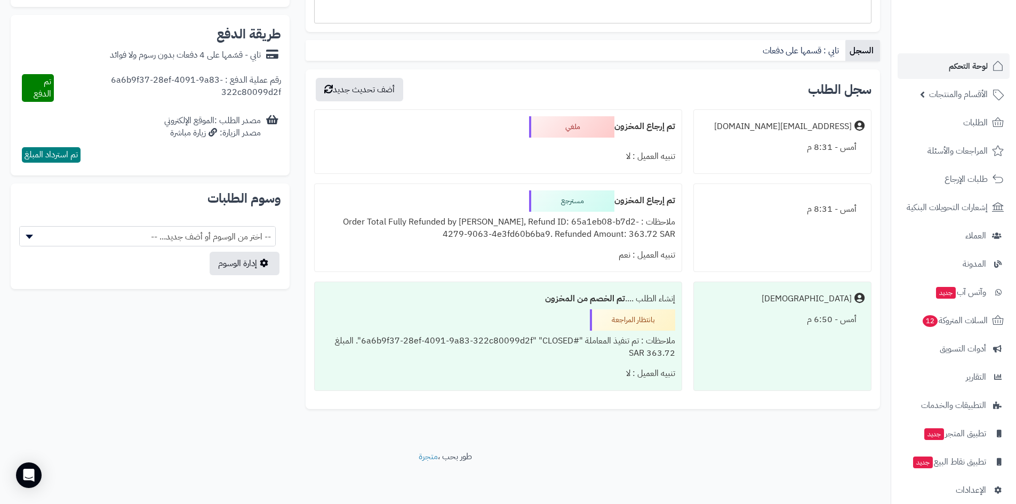
drag, startPoint x: 614, startPoint y: 322, endPoint x: 661, endPoint y: 323, distance: 47.5
click at [661, 323] on div "بانتظار المراجعة" at bounding box center [632, 319] width 85 height 21
drag, startPoint x: 808, startPoint y: 320, endPoint x: 790, endPoint y: 326, distance: 19.2
click at [790, 326] on div "أمس - 6:50 م" at bounding box center [783, 319] width 164 height 21
click at [832, 301] on div "Matjrah" at bounding box center [807, 299] width 90 height 12
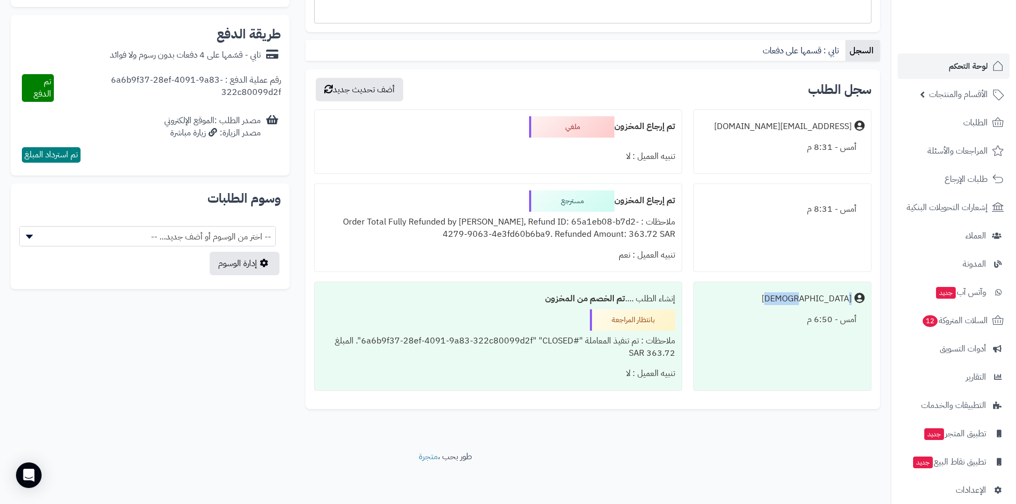
click at [832, 301] on div "Matjrah" at bounding box center [807, 299] width 90 height 12
click at [805, 206] on div "أمس - 8:31 م" at bounding box center [783, 209] width 164 height 21
click at [818, 214] on div "أمس - 8:31 م" at bounding box center [783, 209] width 164 height 21
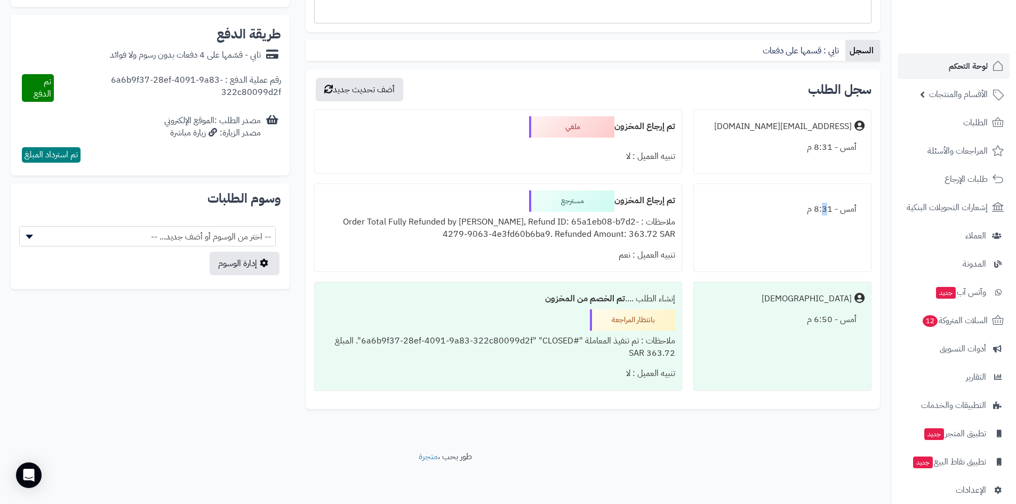
click at [818, 214] on div "أمس - 8:31 م" at bounding box center [783, 209] width 164 height 21
click at [831, 144] on div "أمس - 8:31 م" at bounding box center [783, 147] width 164 height 21
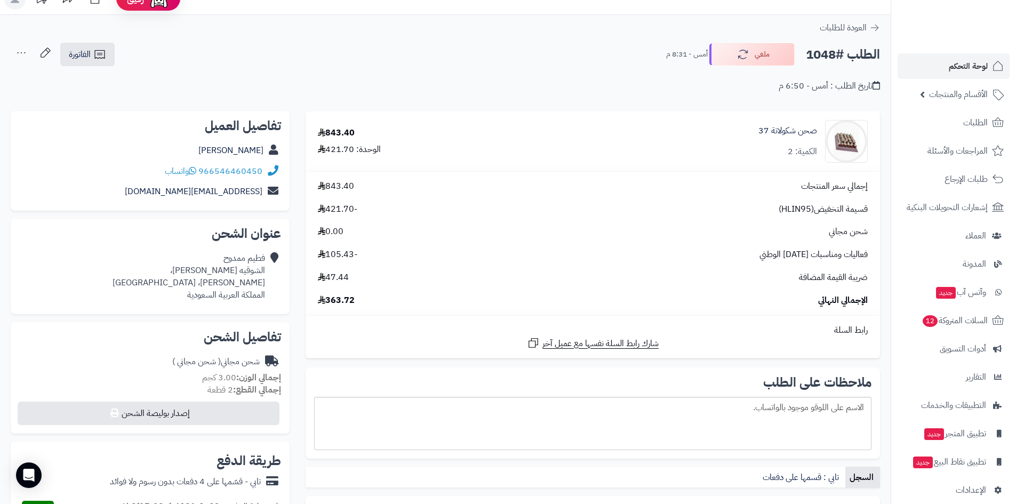
scroll to position [0, 0]
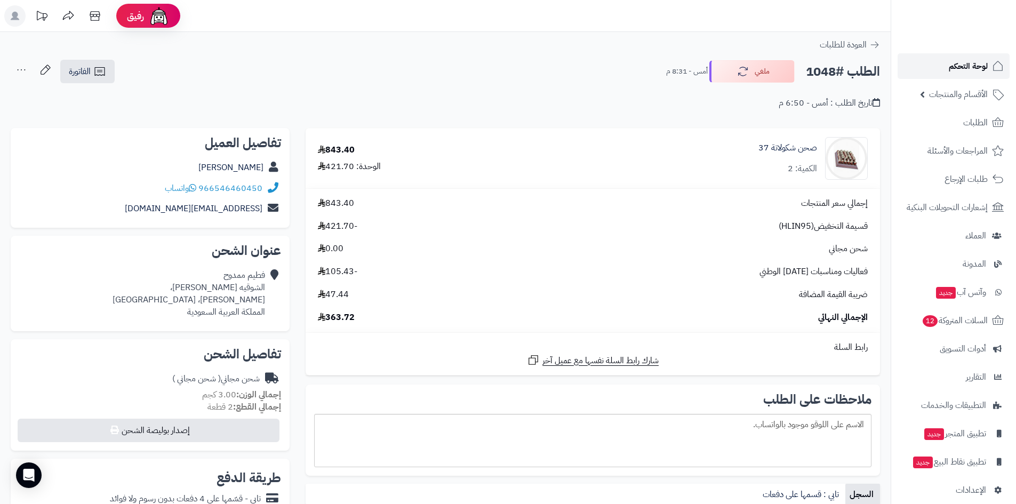
click at [983, 67] on span "لوحة التحكم" at bounding box center [968, 66] width 39 height 15
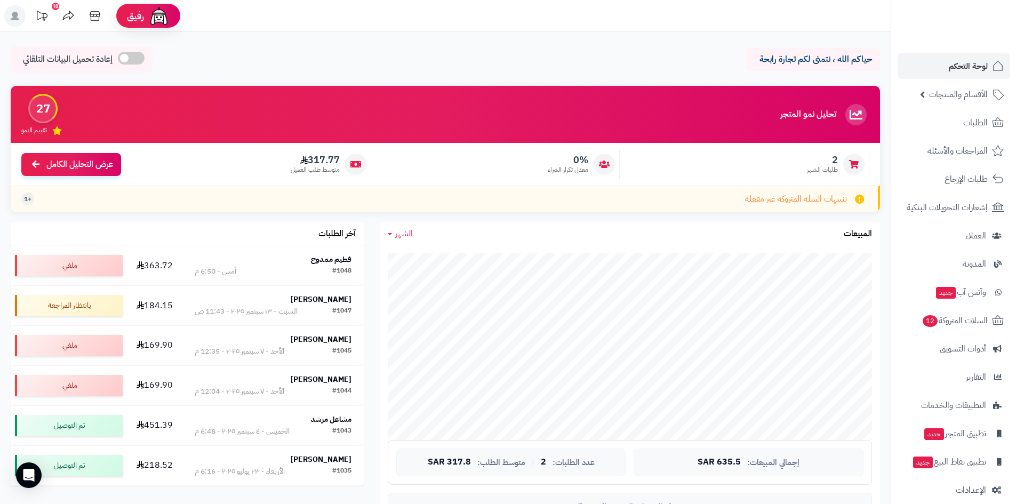
scroll to position [107, 0]
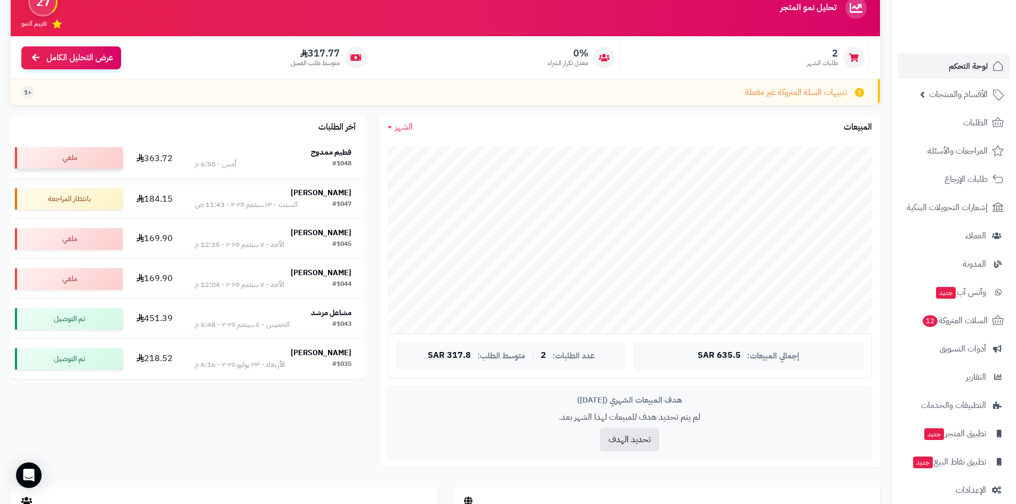
click at [45, 161] on div "ملغي" at bounding box center [69, 157] width 108 height 21
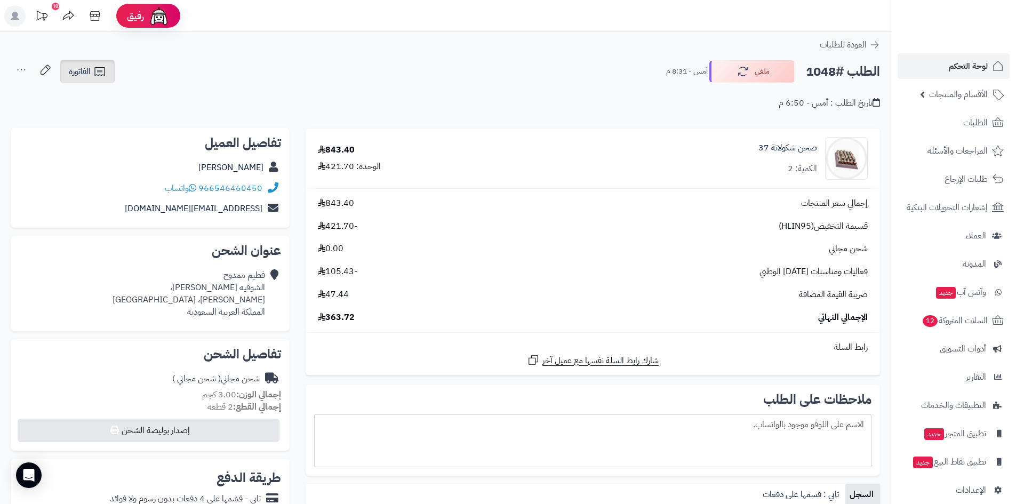
click at [75, 70] on span "الفاتورة" at bounding box center [80, 71] width 22 height 13
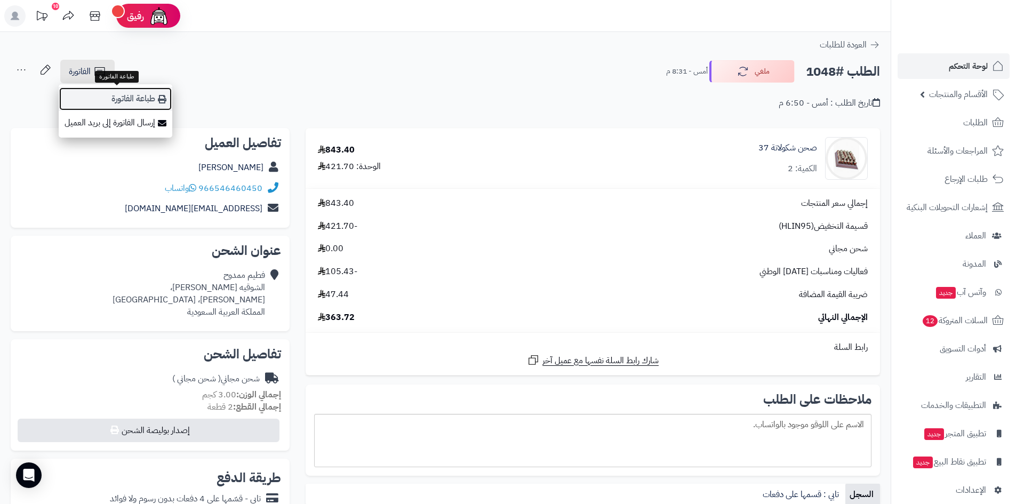
click at [137, 98] on link "طباعة الفاتورة" at bounding box center [116, 99] width 114 height 24
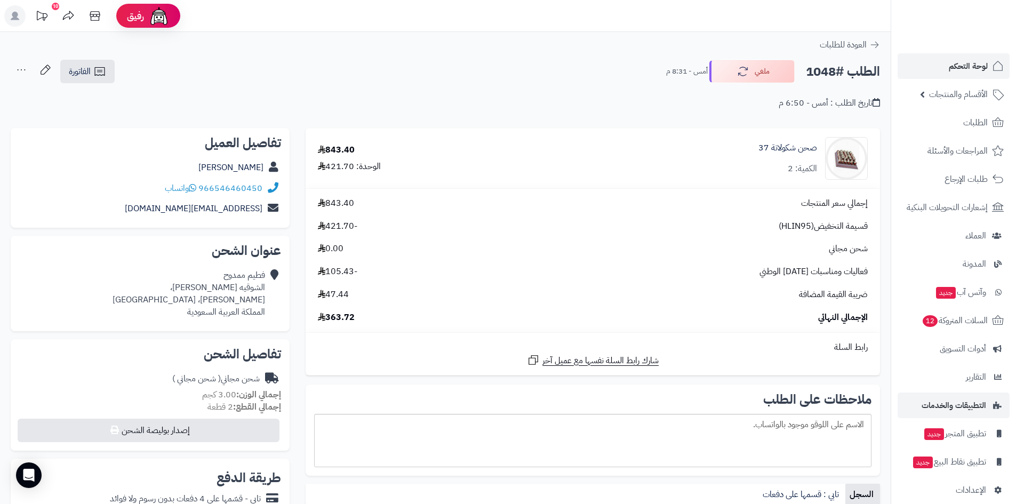
scroll to position [12, 0]
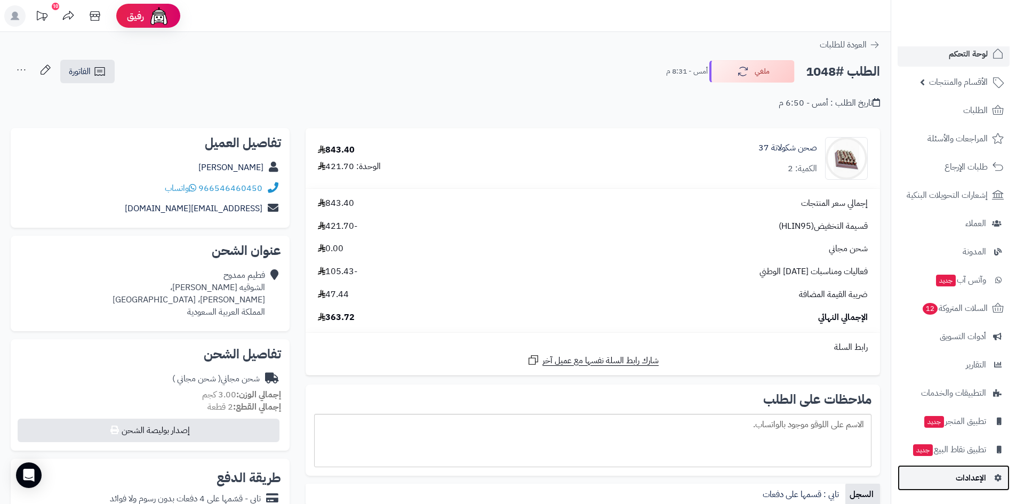
click at [963, 481] on span "الإعدادات" at bounding box center [971, 478] width 30 height 15
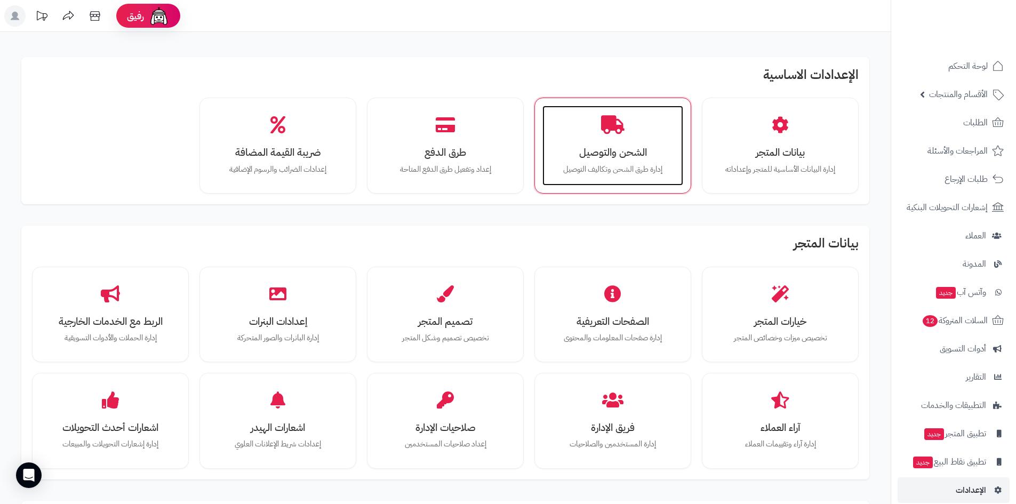
click at [625, 158] on h3 "الشحن والتوصيل" at bounding box center [613, 152] width 120 height 11
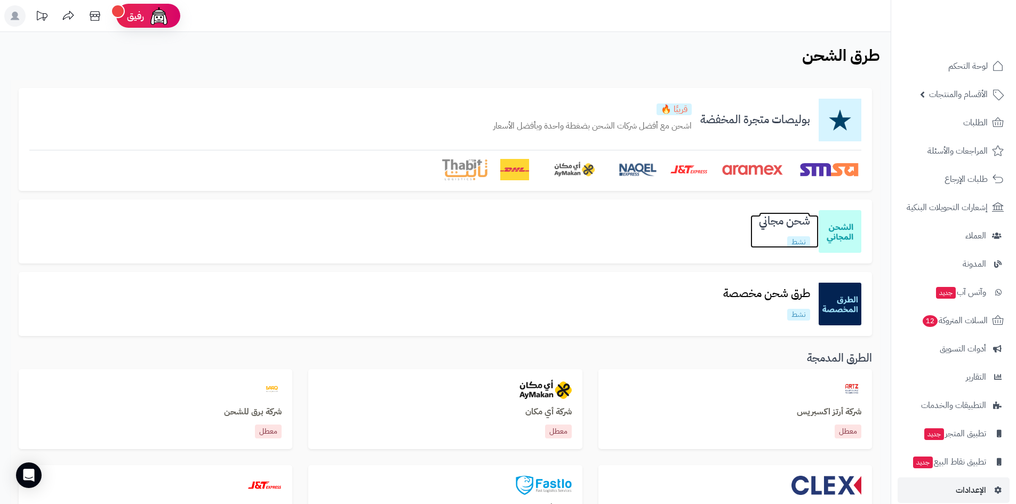
click at [780, 215] on h3 "شحن مجاني" at bounding box center [785, 221] width 68 height 12
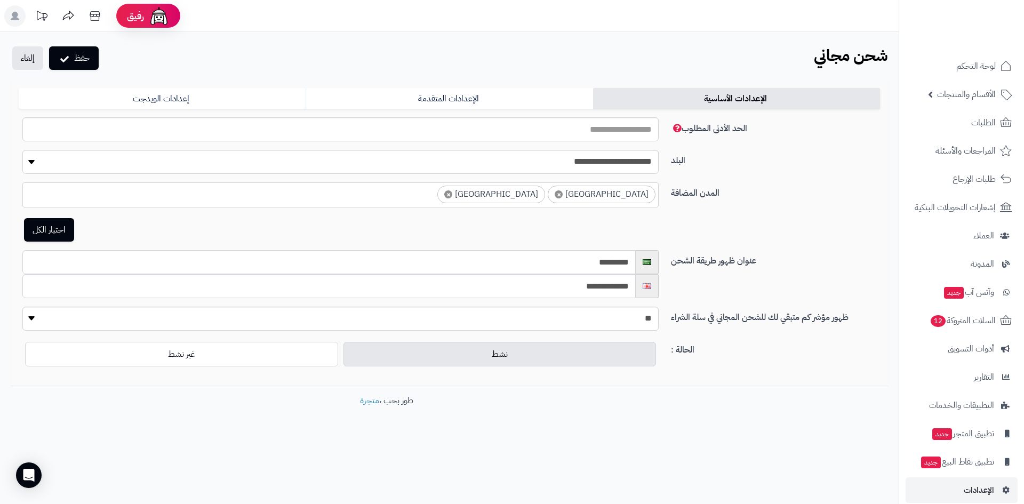
select select "***"
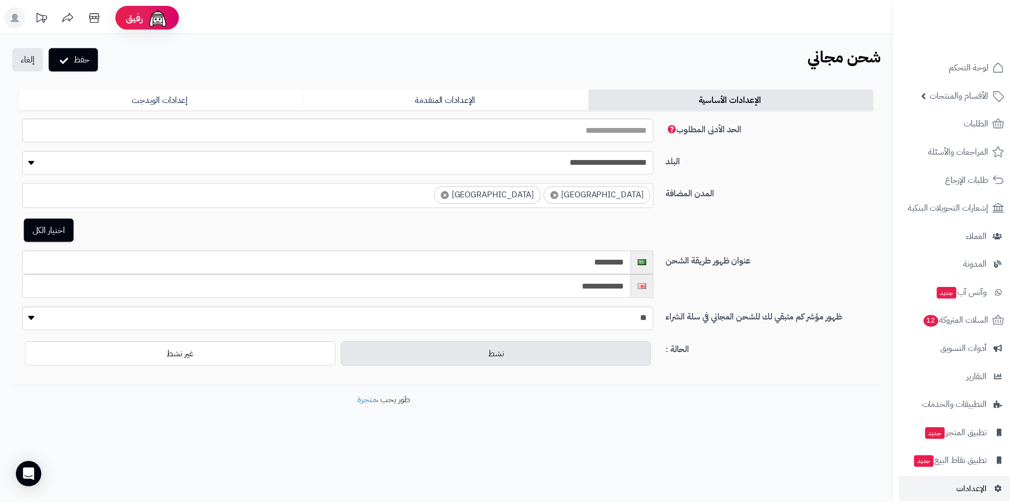
scroll to position [2654, 0]
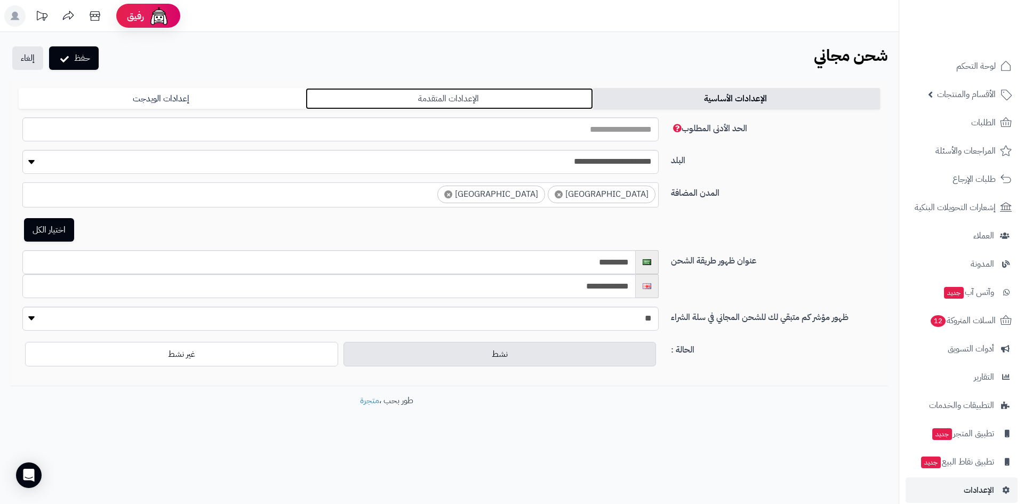
click at [486, 100] on link "الإعدادات المتقدمة" at bounding box center [449, 98] width 287 height 21
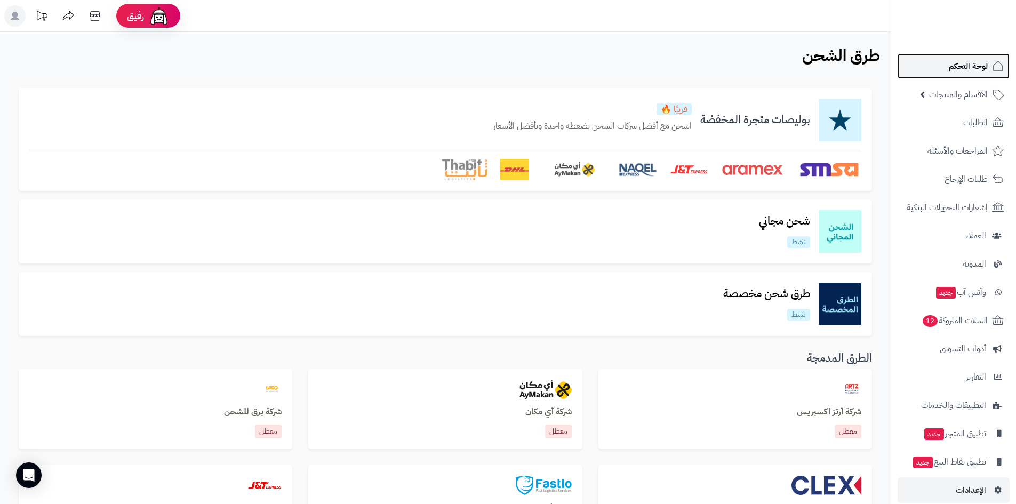
click at [974, 69] on span "لوحة التحكم" at bounding box center [968, 66] width 39 height 15
click at [747, 173] on img at bounding box center [753, 169] width 64 height 21
drag, startPoint x: 861, startPoint y: 158, endPoint x: 793, endPoint y: 186, distance: 72.5
click at [801, 186] on div "بوليصات متجرة المخفضة قريبًا 🔥 اشحن مع أفضل شركات الشحن بضغطة واحدة وبأفضل الأس…" at bounding box center [446, 139] width 854 height 103
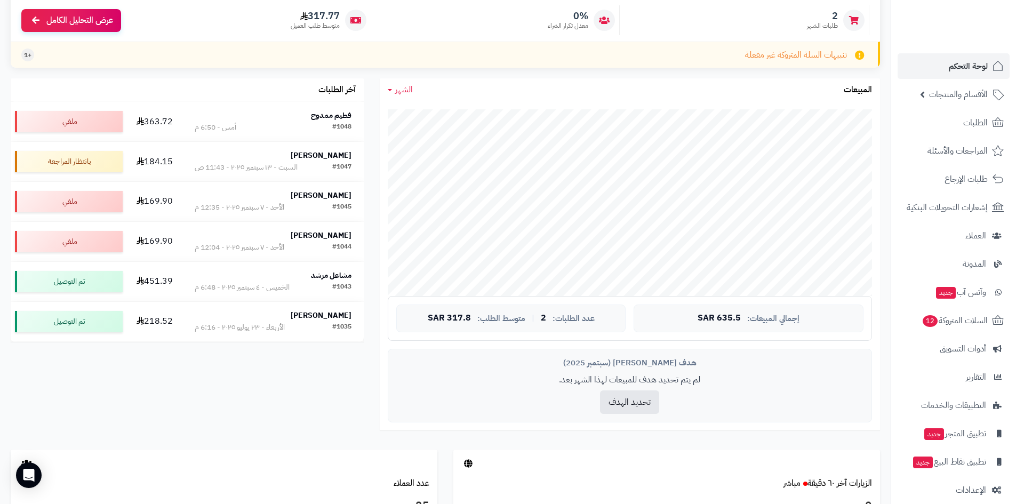
scroll to position [125, 0]
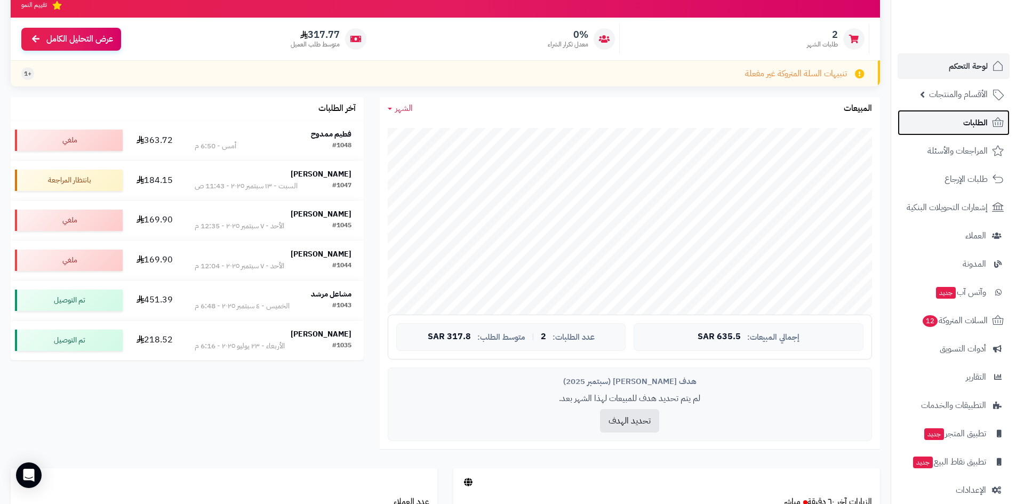
click at [979, 121] on span "الطلبات" at bounding box center [976, 122] width 25 height 15
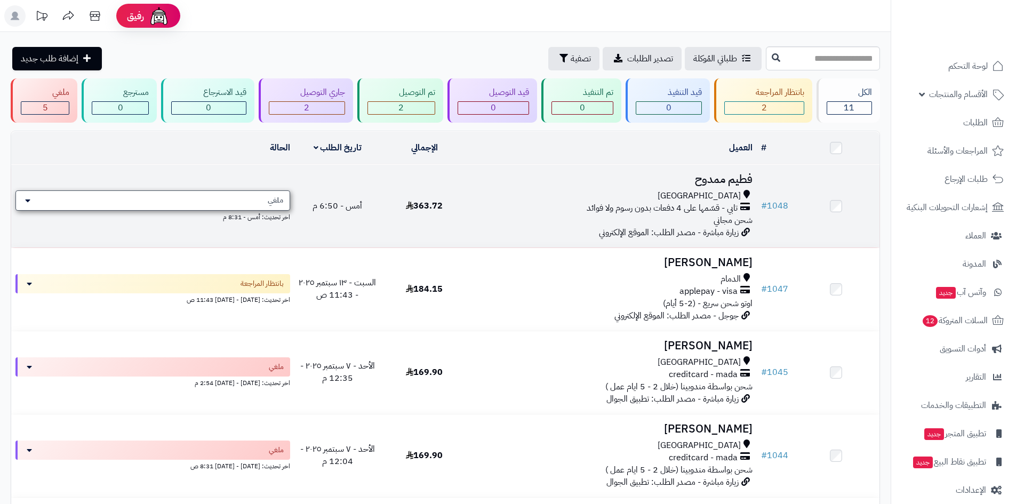
click at [280, 202] on span "ملغي" at bounding box center [275, 200] width 15 height 11
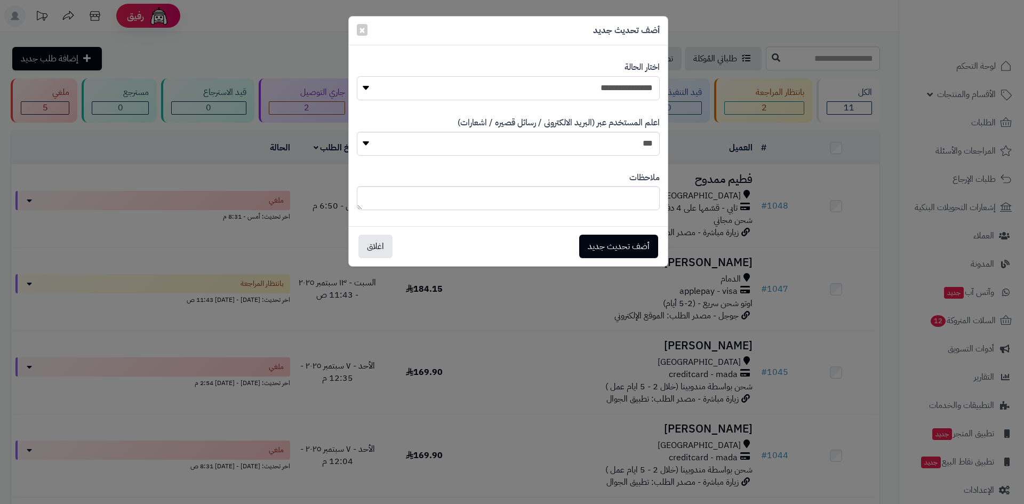
click at [546, 84] on select "**********" at bounding box center [508, 88] width 303 height 24
click at [309, 55] on div "**********" at bounding box center [512, 252] width 1024 height 504
